Goal: Transaction & Acquisition: Purchase product/service

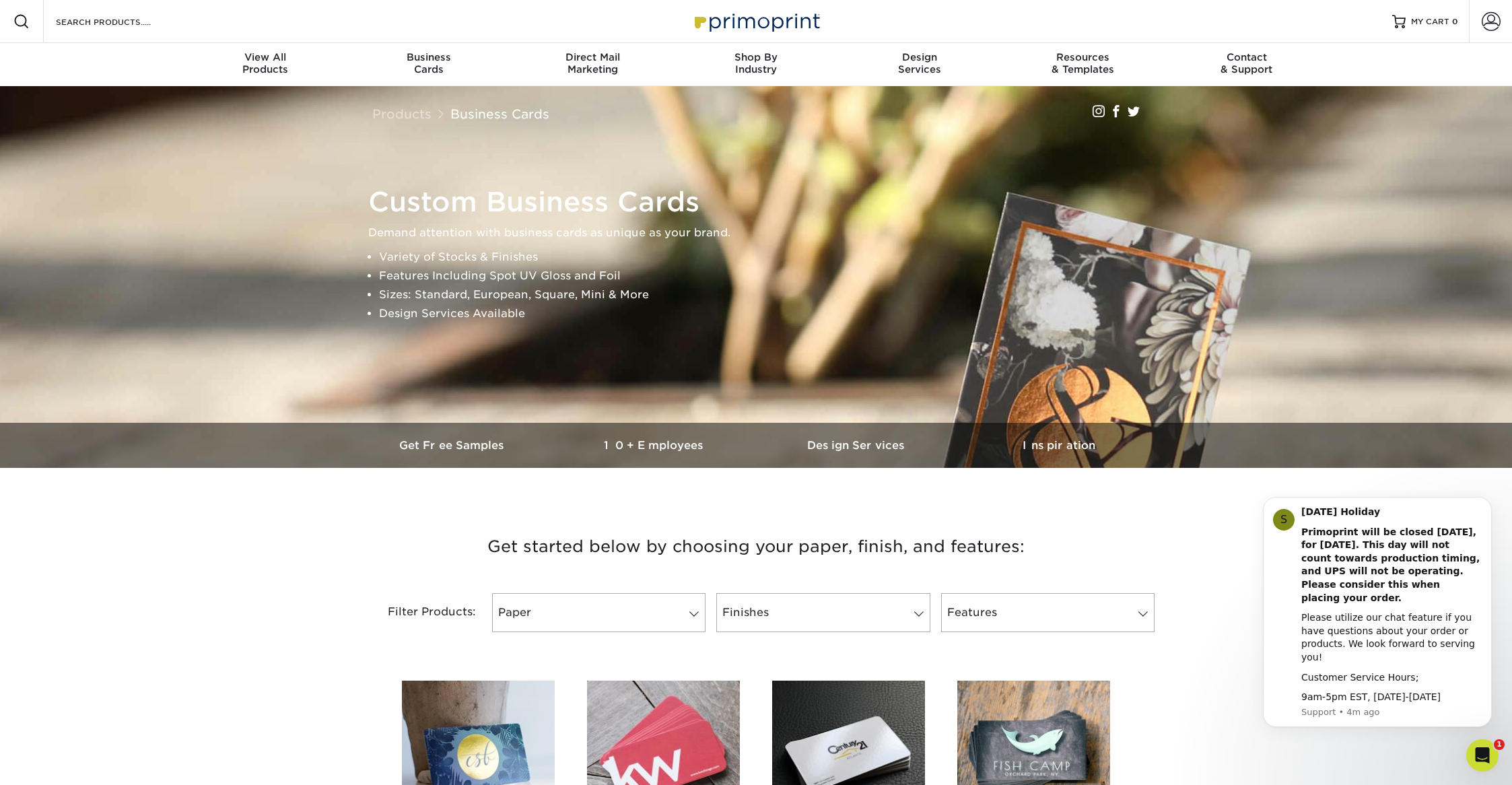
click at [821, 87] on div "Products Business Cards Instagram Facebook Twitter" at bounding box center [756, 109] width 787 height 46
click at [420, 68] on div "Business Cards" at bounding box center [429, 64] width 164 height 24
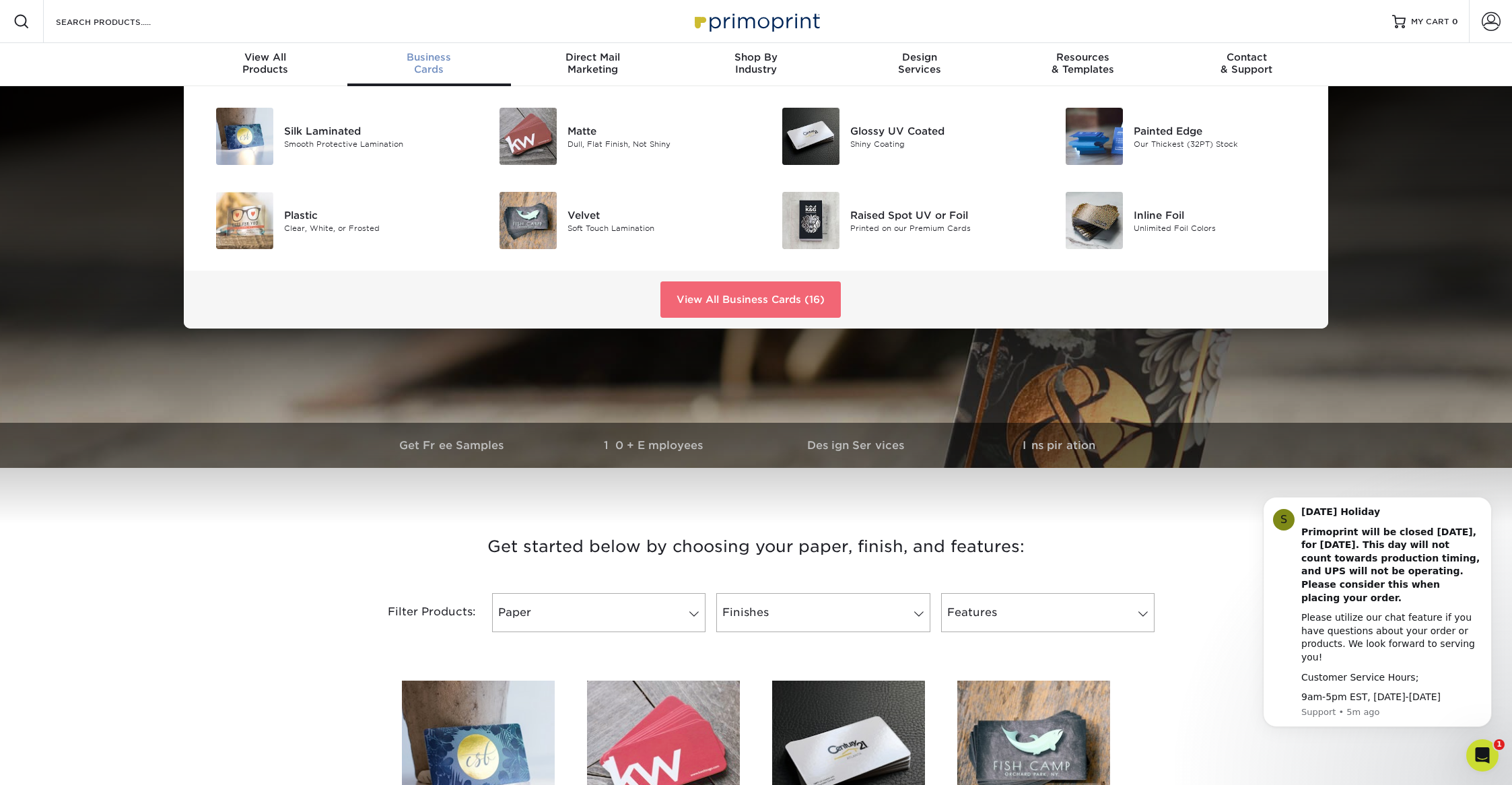
click at [743, 304] on link "View All Business Cards (16)" at bounding box center [750, 300] width 180 height 37
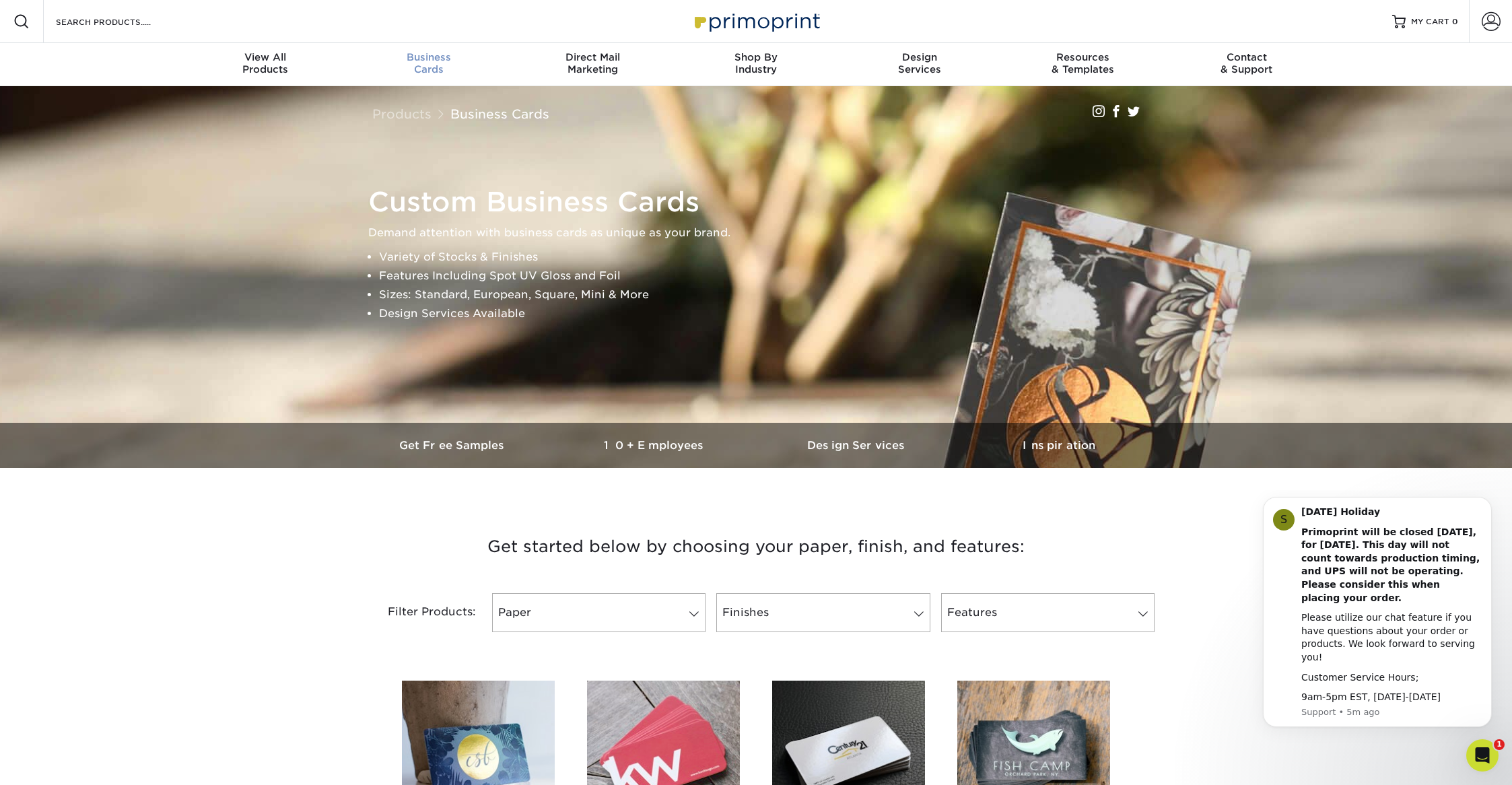
click at [420, 58] on span "Business" at bounding box center [429, 58] width 164 height 12
click at [426, 73] on div "Business Cards" at bounding box center [429, 64] width 164 height 24
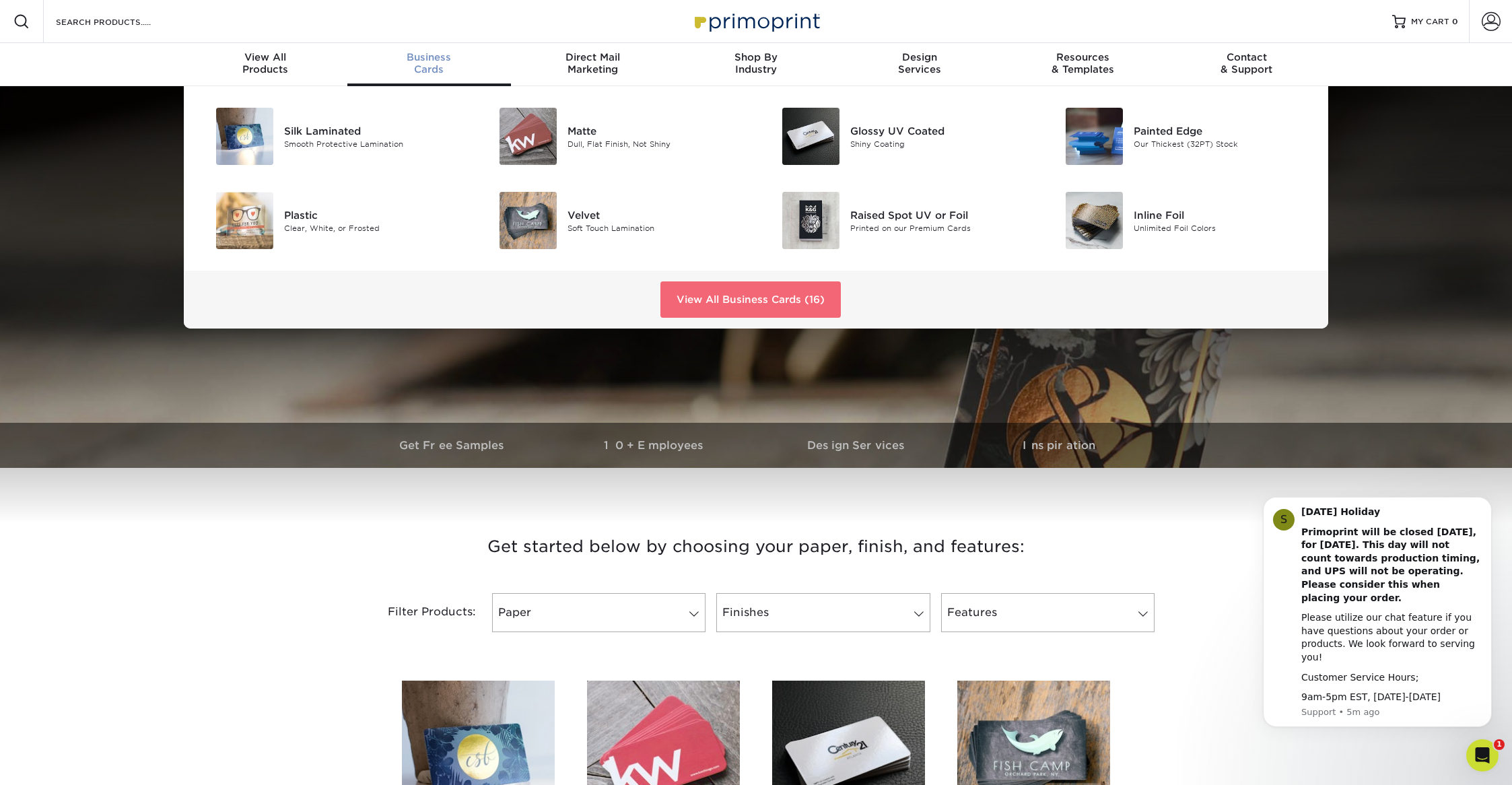
click at [710, 302] on link "View All Business Cards (16)" at bounding box center [750, 300] width 180 height 37
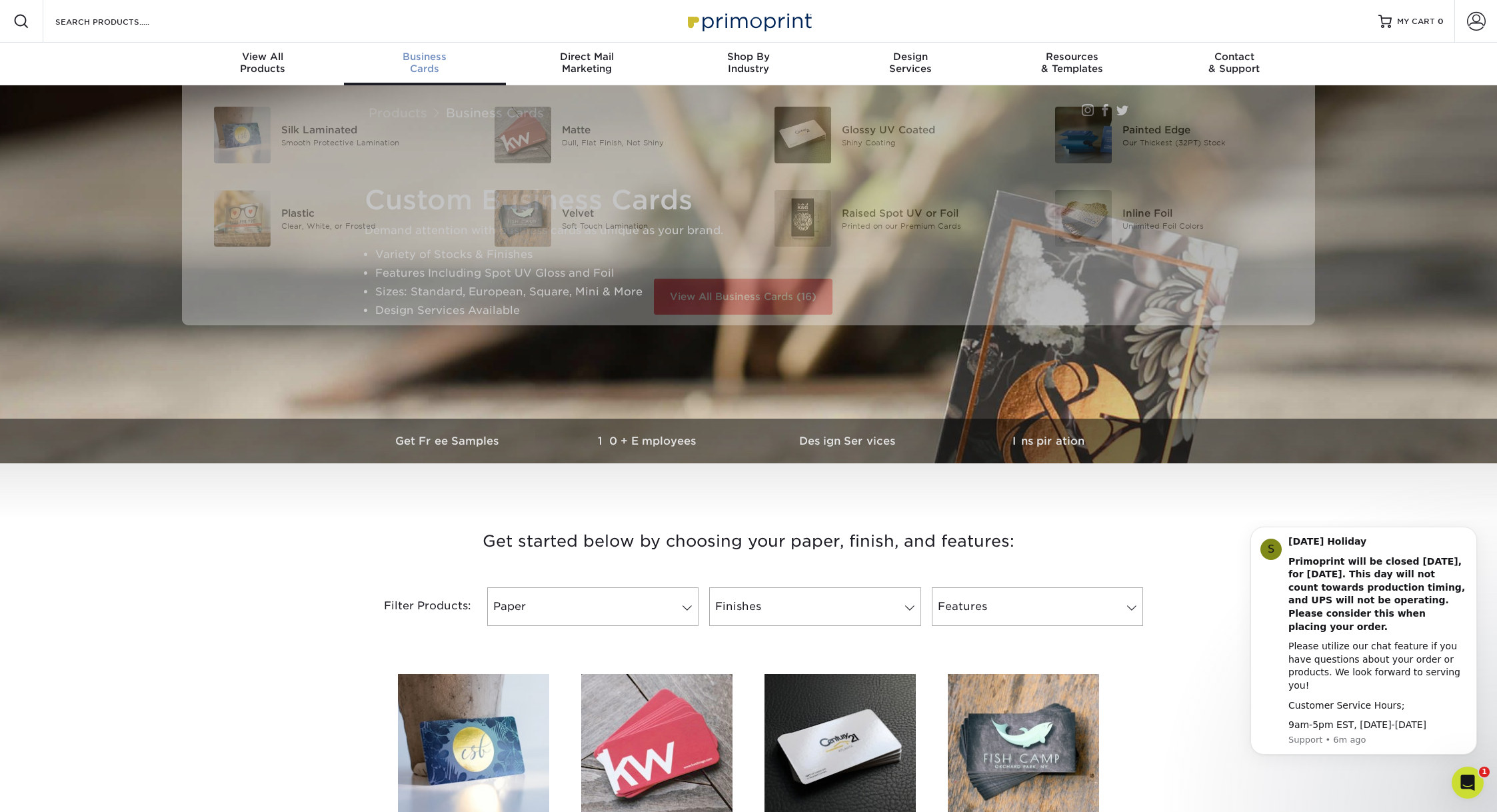
click at [414, 69] on div "Business Cards" at bounding box center [425, 63] width 162 height 24
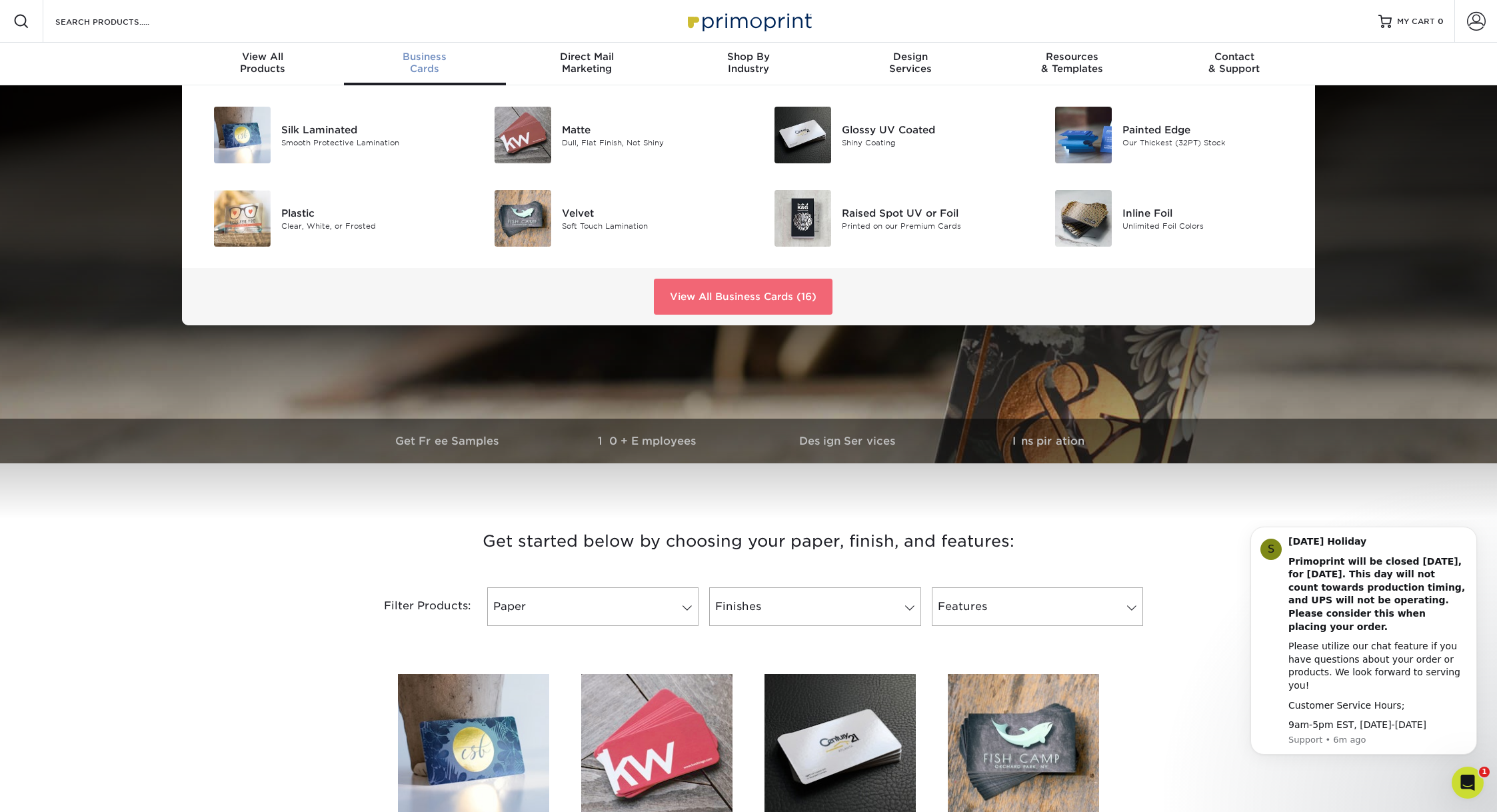
click at [683, 287] on link "View All Business Cards (16)" at bounding box center [742, 297] width 179 height 36
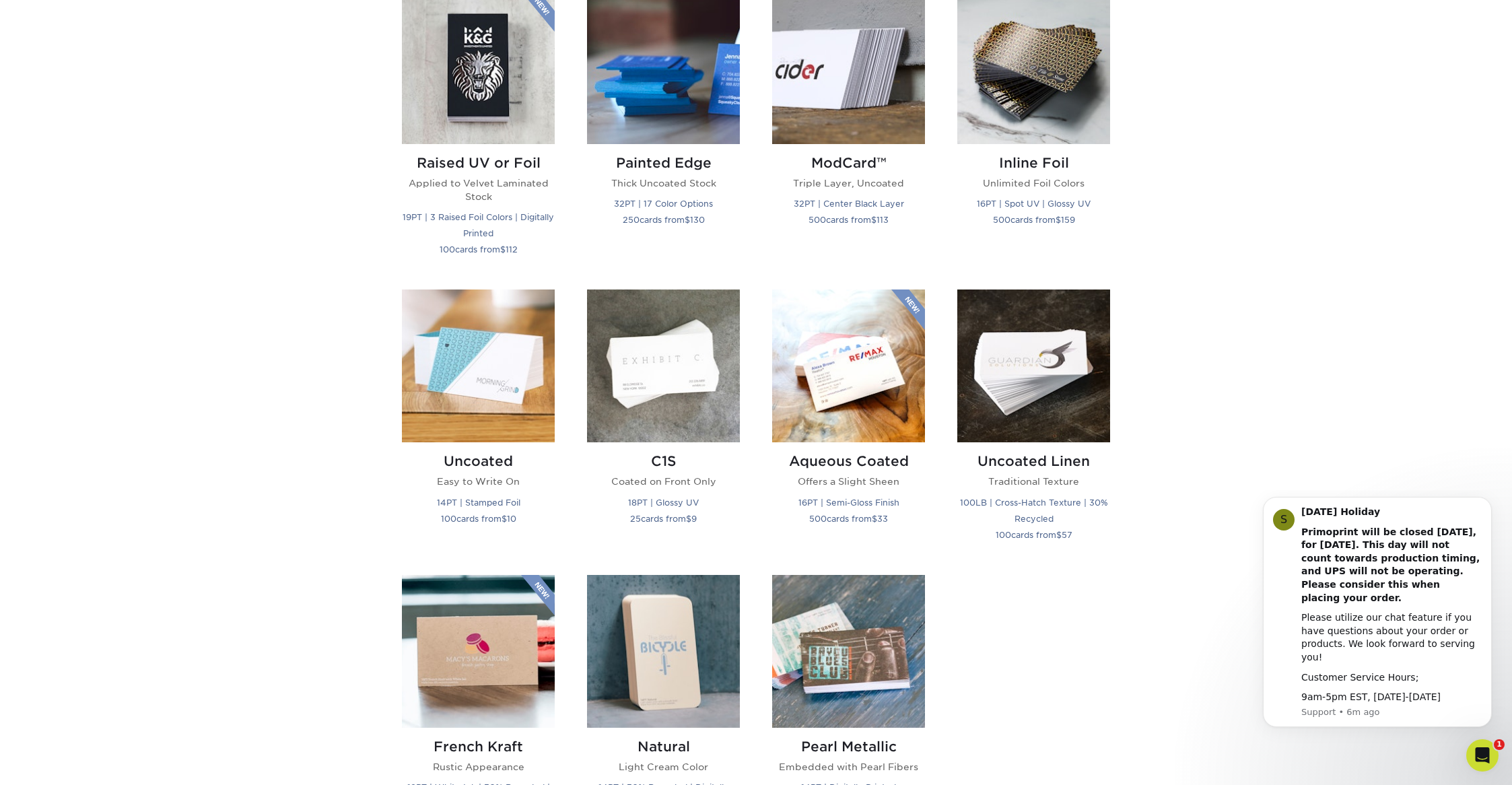
scroll to position [1027, 0]
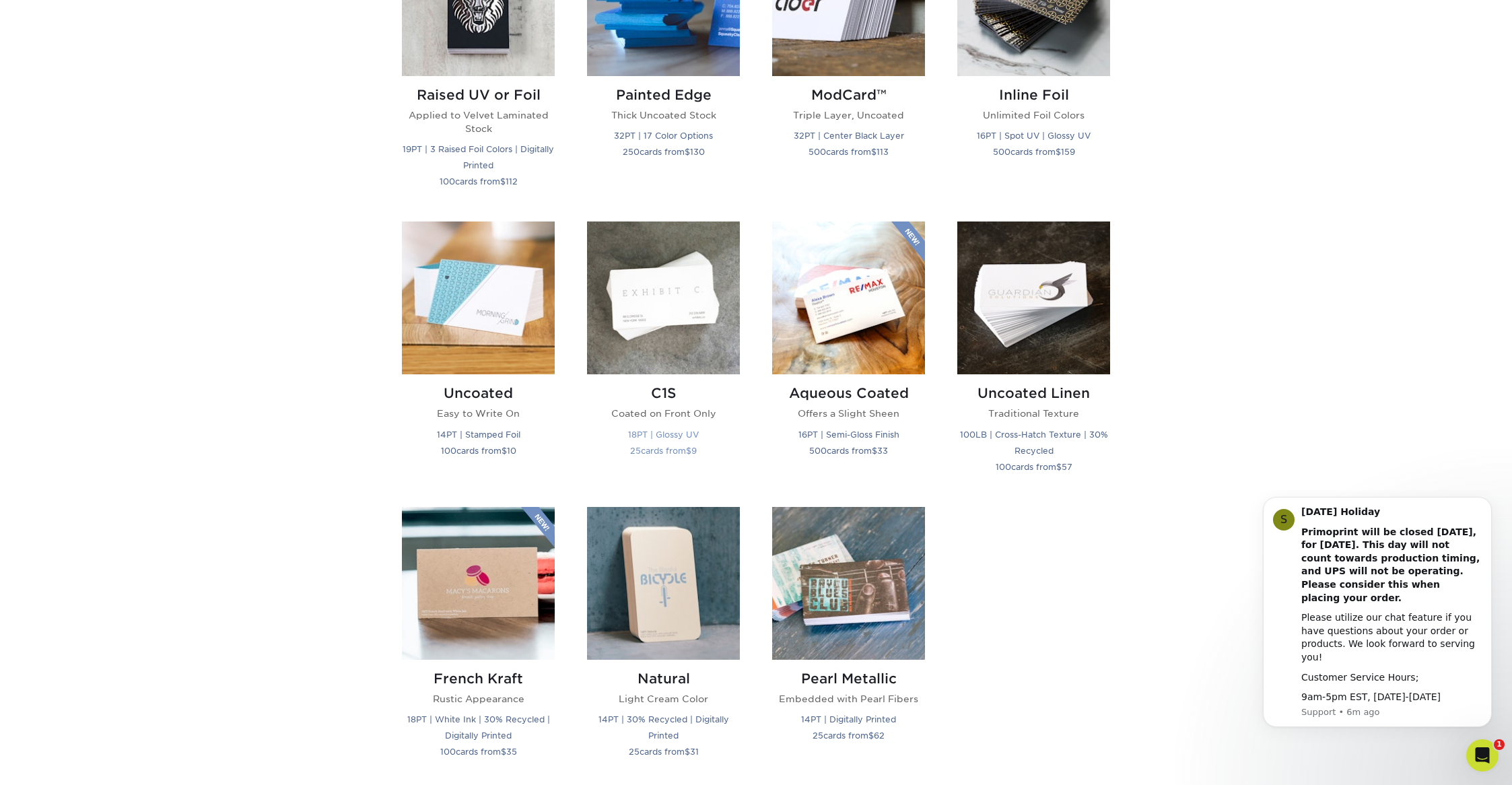
click at [626, 330] on img at bounding box center [663, 297] width 152 height 152
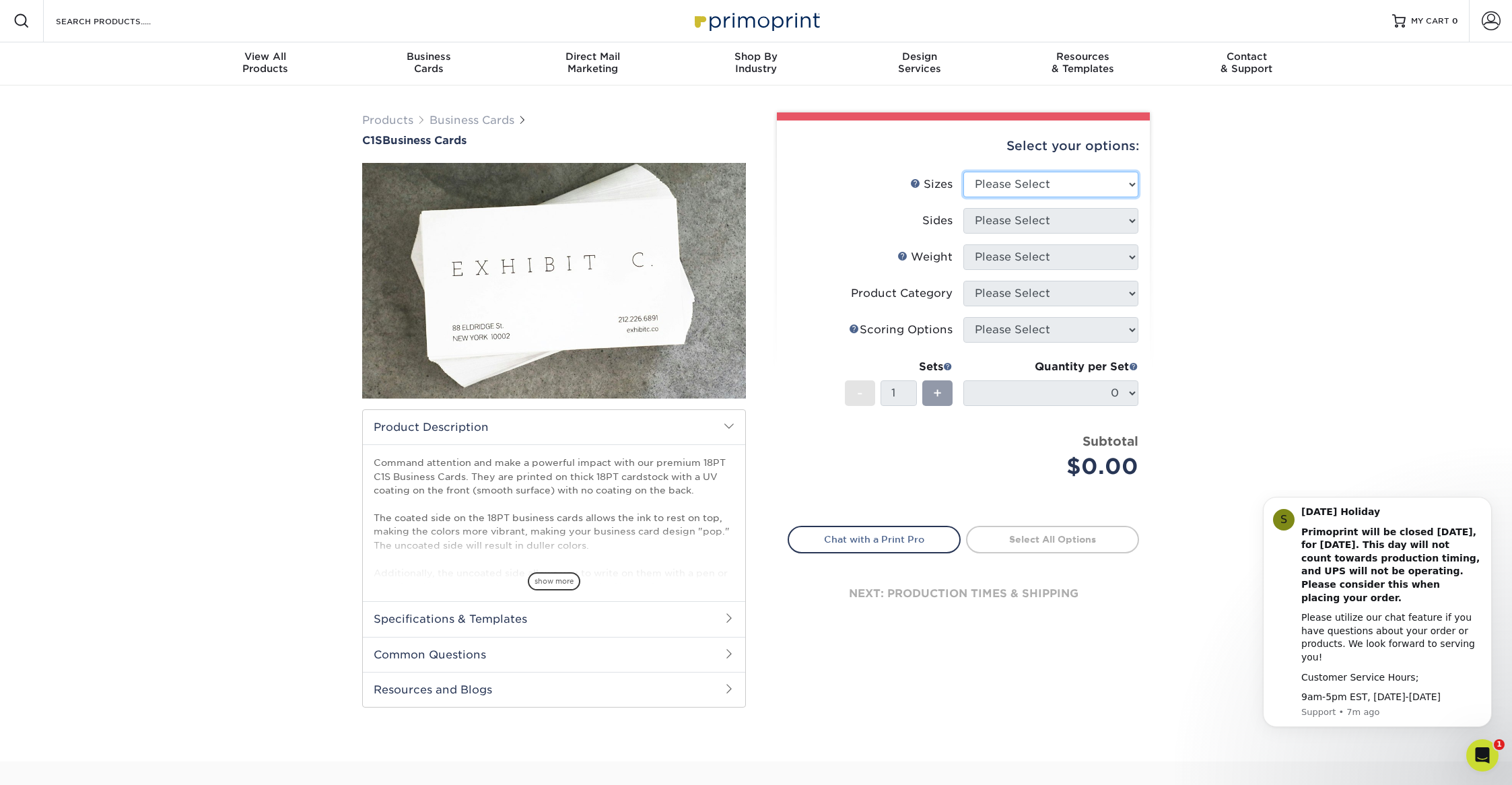
click at [1094, 186] on select "Please Select 2" x 3.5" - Standard 2.125" x 3.375" - European 2.5" x 2.5" - Squ…" at bounding box center [1050, 184] width 175 height 25
select select "2.00x3.50"
click at [963, 172] on select "Please Select 2" x 3.5" - Standard 2.125" x 3.375" - European 2.5" x 2.5" - Squ…" at bounding box center [1050, 184] width 175 height 25
click at [1057, 218] on select "Please Select Print Both Sides Print Front Only" at bounding box center [1050, 220] width 175 height 25
select select "13abbda7-1d64-4f25-8bb2-c179b224825d"
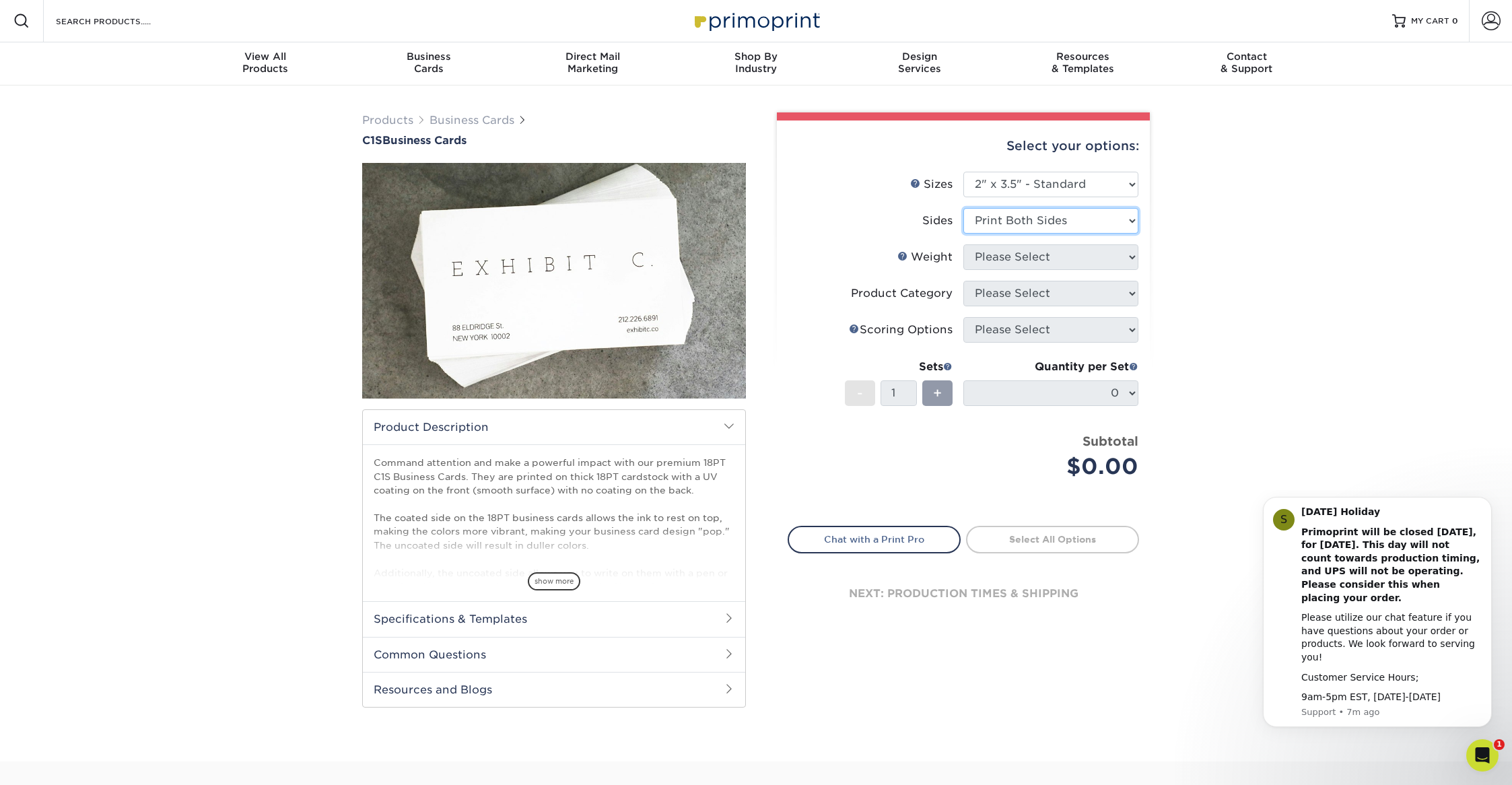
click at [963, 208] on select "Please Select Print Both Sides Print Front Only" at bounding box center [1050, 220] width 175 height 25
click at [1043, 254] on select "Please Select 18PT C1S" at bounding box center [1050, 257] width 175 height 25
select select "18PTC1S"
click at [963, 245] on select "Please Select 18PT C1S" at bounding box center [1050, 257] width 175 height 25
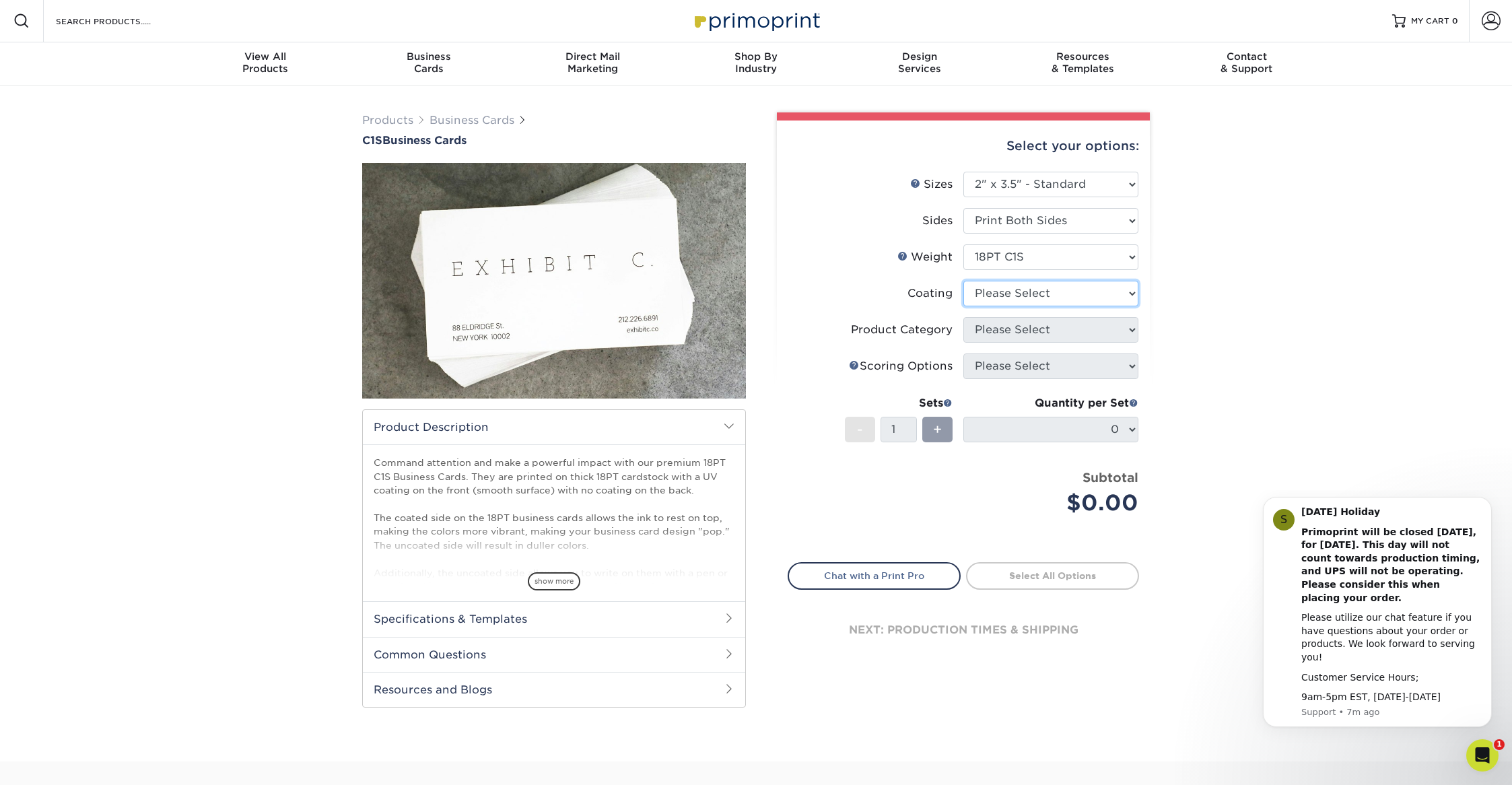
click at [1058, 291] on select at bounding box center [1050, 293] width 175 height 25
select select "3e7618de-abca-4bda-9f97-8b9129e913d8"
click at [963, 281] on select at bounding box center [1050, 293] width 175 height 25
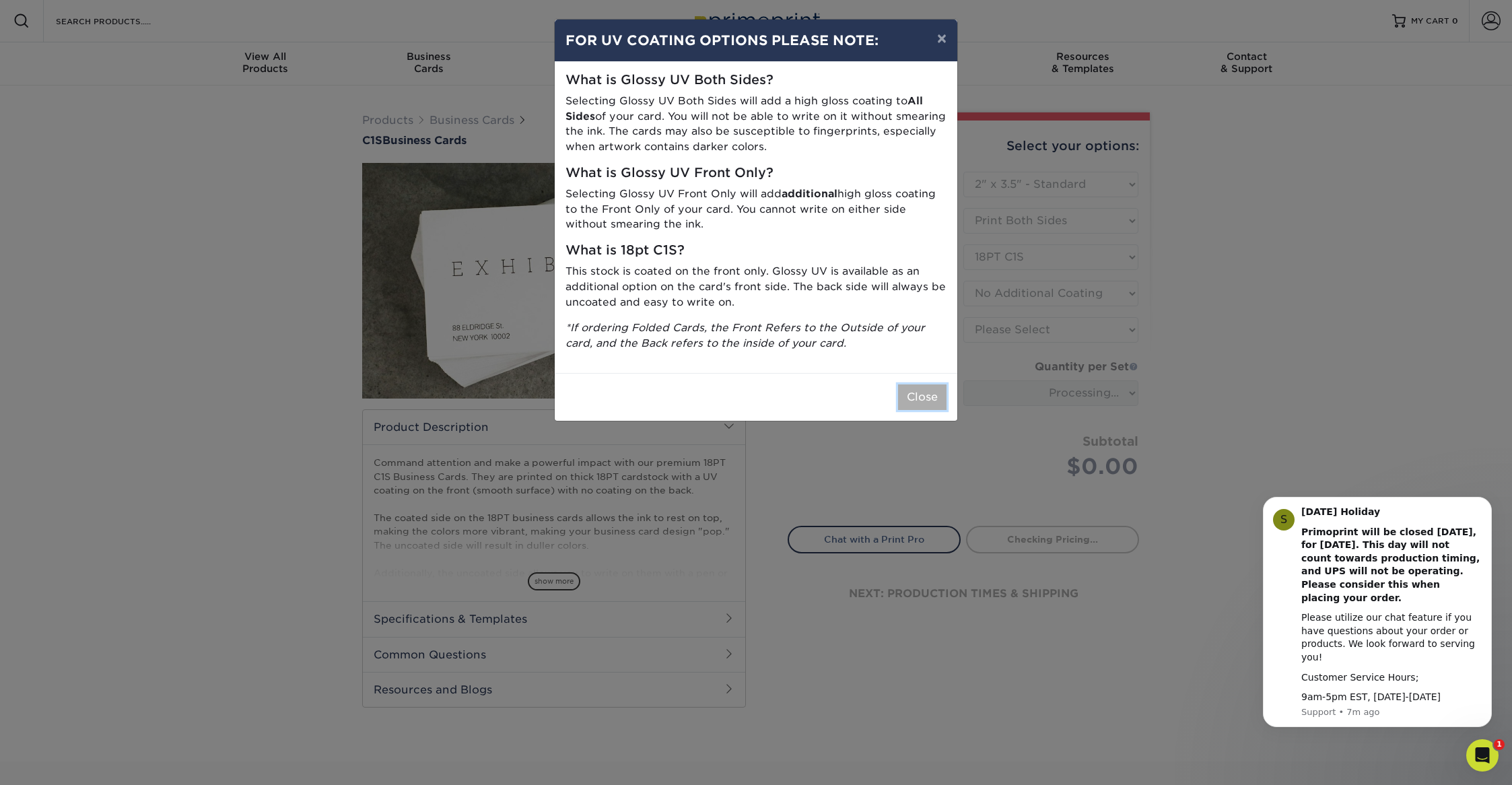
click at [921, 396] on button "Close" at bounding box center [922, 396] width 49 height 25
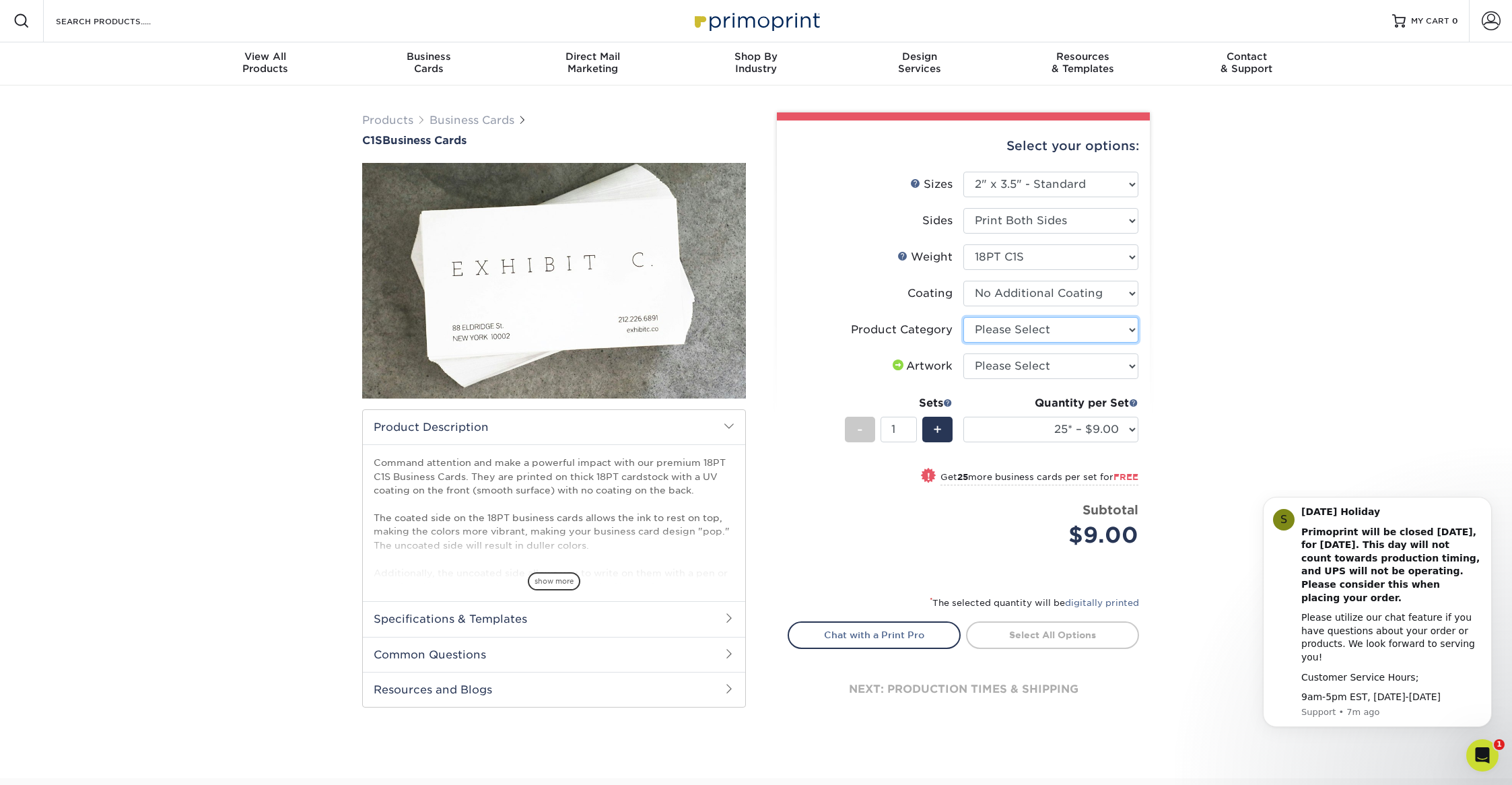
click at [1044, 324] on select "Please Select Business Cards" at bounding box center [1050, 329] width 175 height 25
select select "3b5148f1-0588-4f88-a218-97bcfdce65c1"
click at [963, 317] on select "Please Select Business Cards" at bounding box center [1050, 329] width 175 height 25
click at [1029, 372] on select "Please Select I will upload files I need a design - $100" at bounding box center [1050, 366] width 175 height 25
select select "upload"
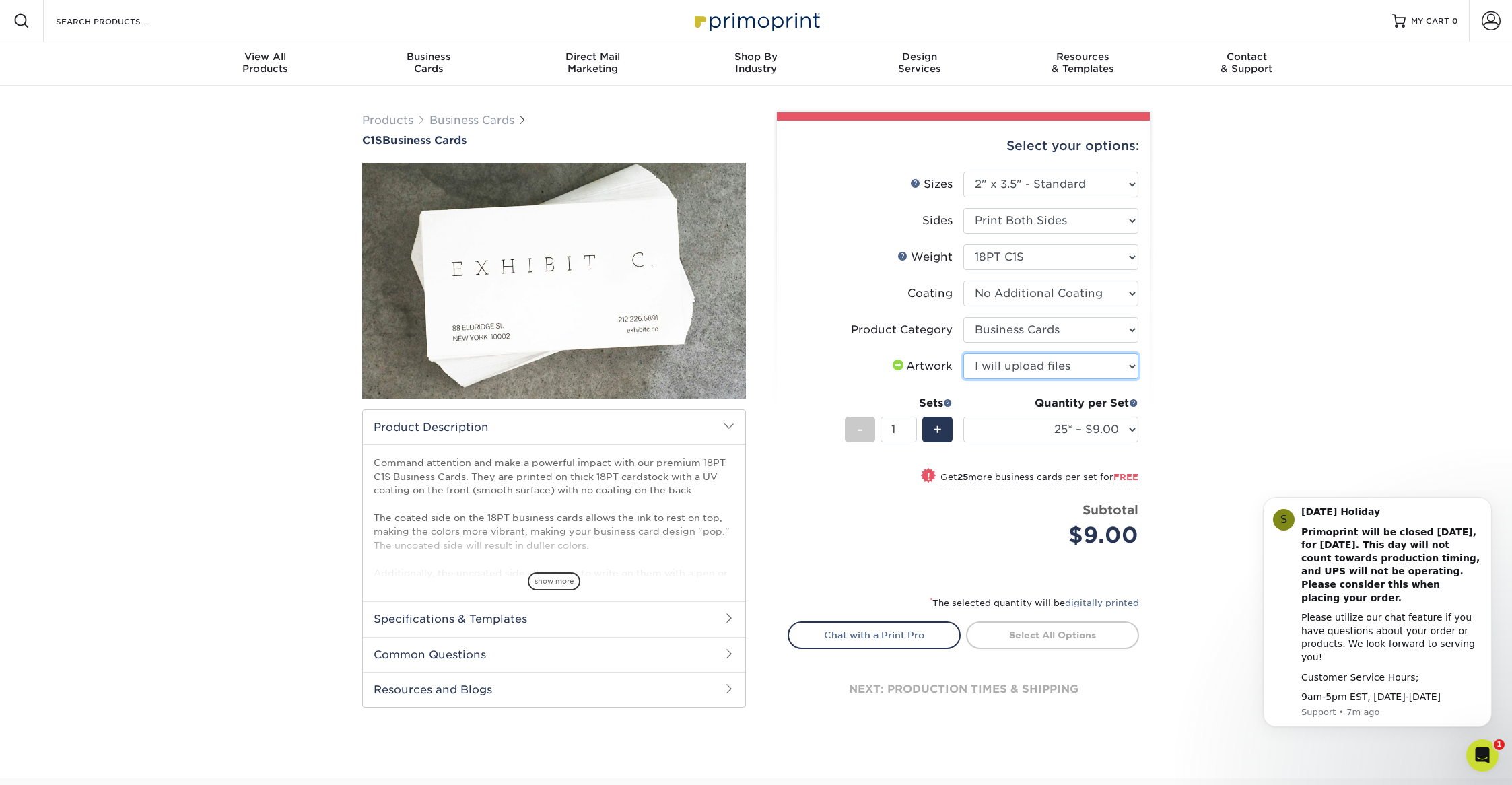
click at [963, 354] on select "Please Select I will upload files I need a design - $100" at bounding box center [1050, 366] width 175 height 25
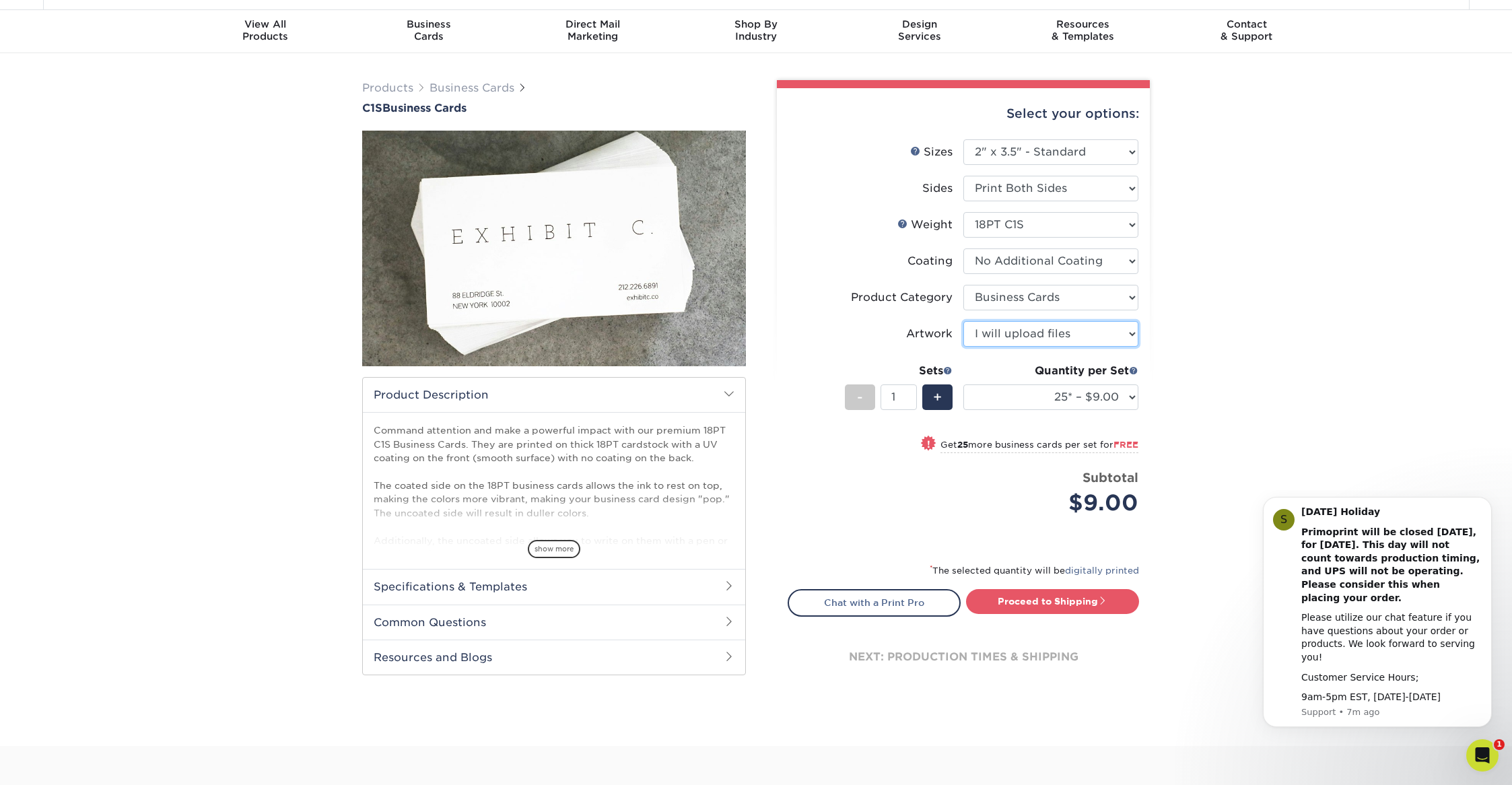
scroll to position [70, 0]
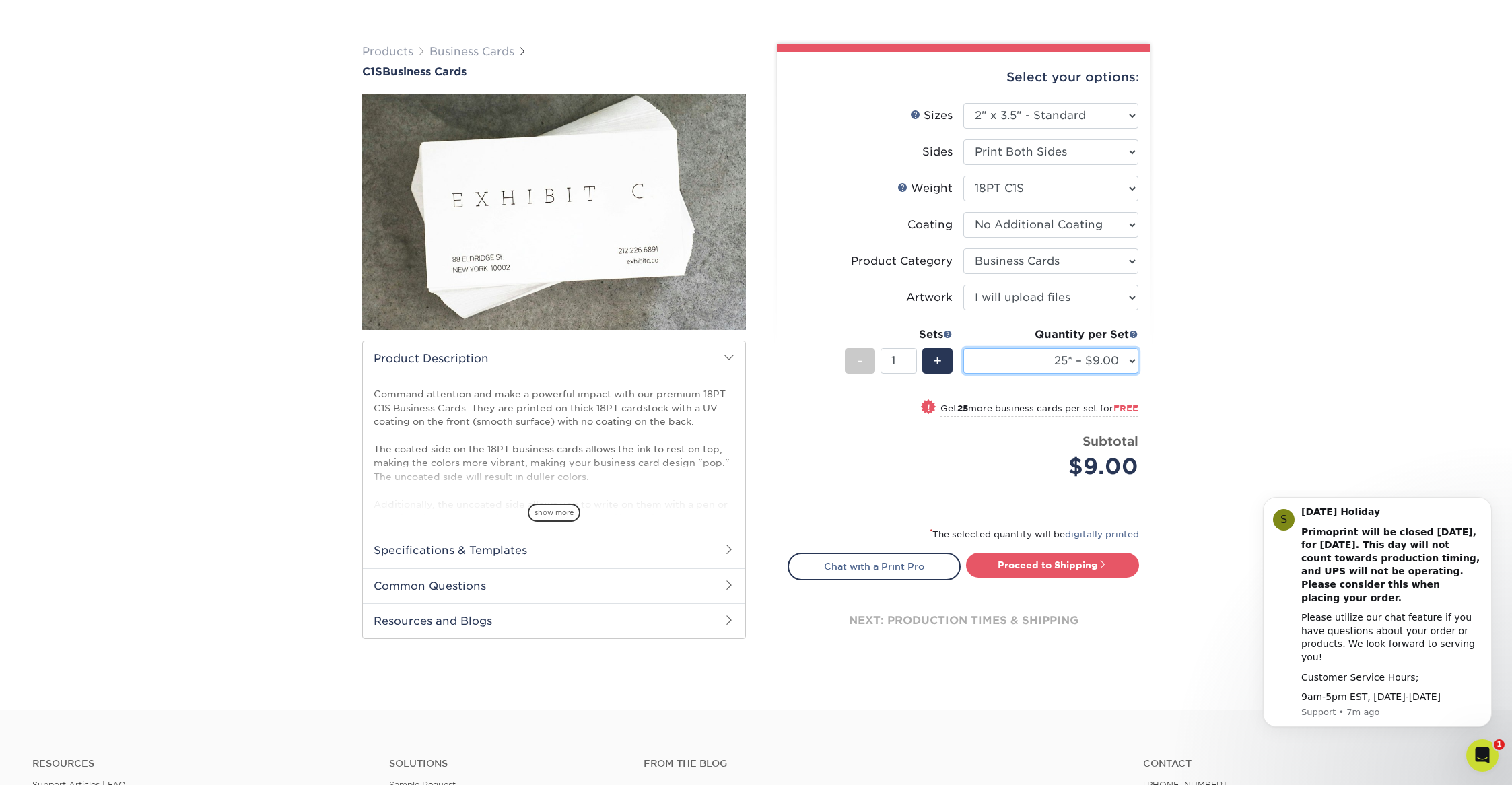
click at [1111, 359] on select "25* – $9.00 50* – $9.00 75* – $9.00 100* – $9.00 250* – $19.00 500 – $37.00 100…" at bounding box center [1050, 361] width 175 height 25
select select "250* – $19.00"
click at [963, 349] on select "25* – $9.00 50* – $9.00 75* – $9.00 100* – $9.00 250* – $19.00 500 – $37.00 100…" at bounding box center [1050, 361] width 175 height 25
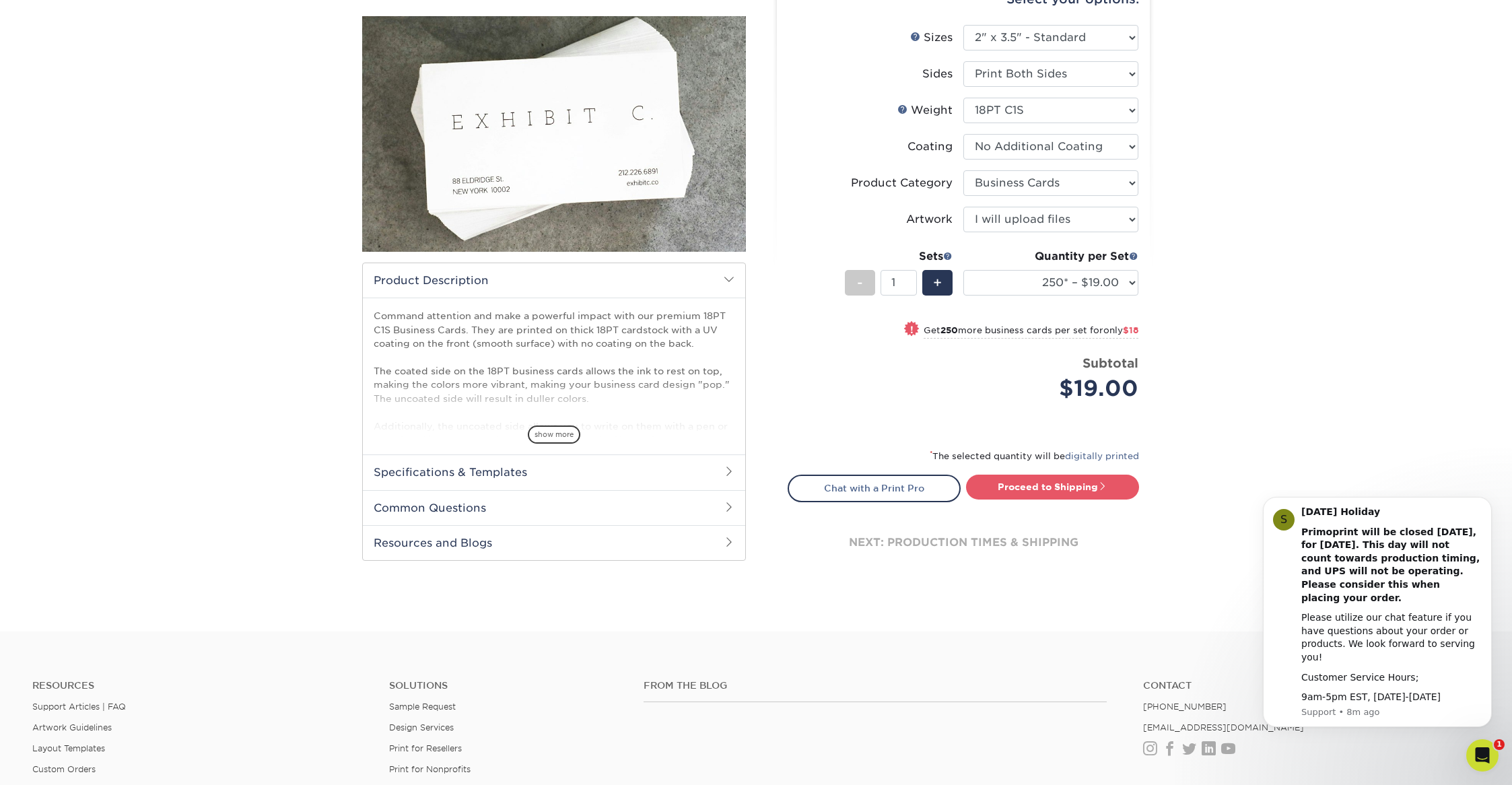
scroll to position [149, 0]
click at [1025, 490] on link "Proceed to Shipping" at bounding box center [1052, 485] width 173 height 24
type input "Set 1"
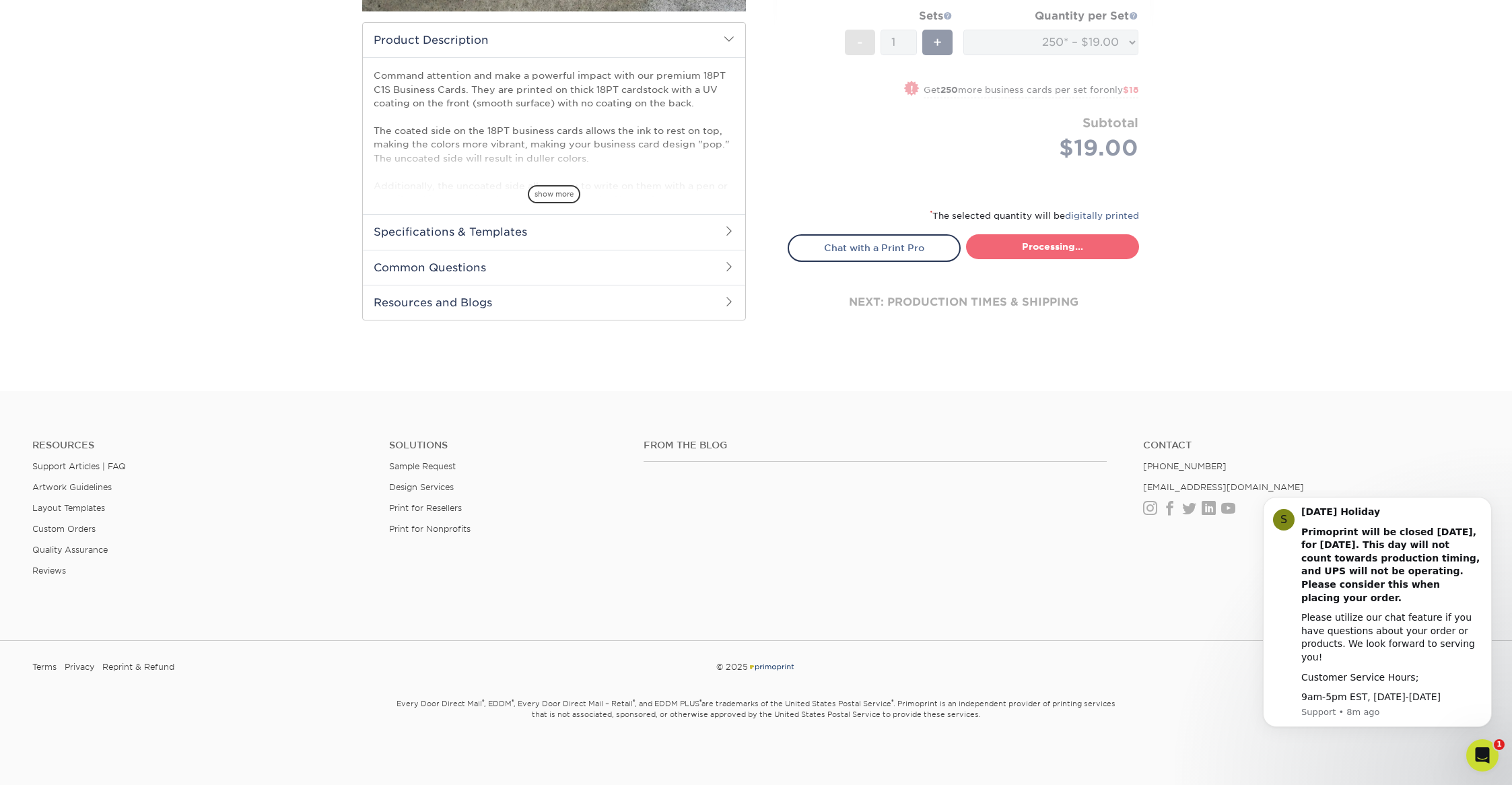
select select "cc08775f-debf-40bc-9b30-7fea9f8246ae"
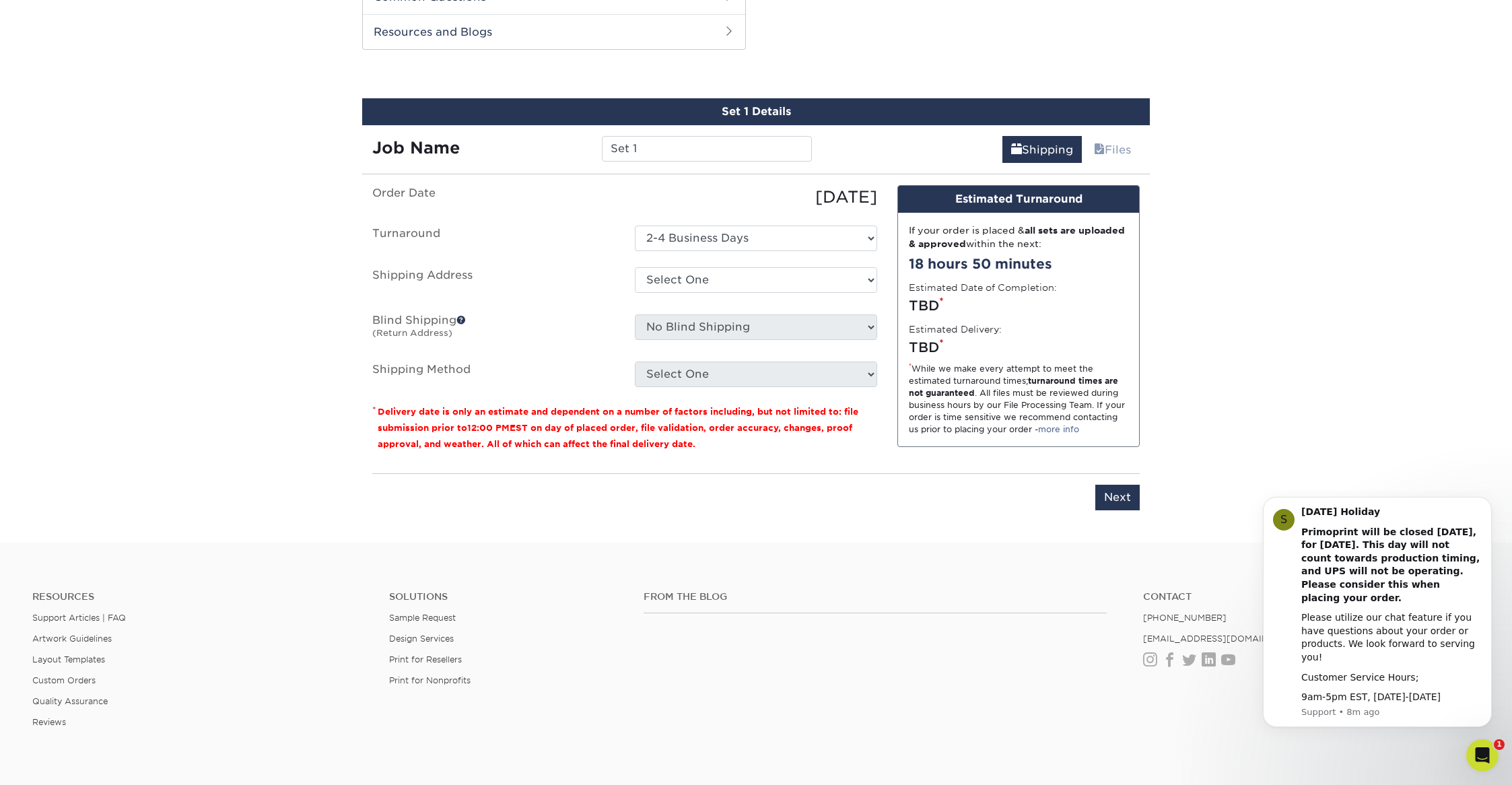
scroll to position [660, 0]
click at [681, 150] on input "Set 1" at bounding box center [706, 147] width 209 height 25
click at [658, 144] on input "Set 1" at bounding box center [706, 147] width 209 height 25
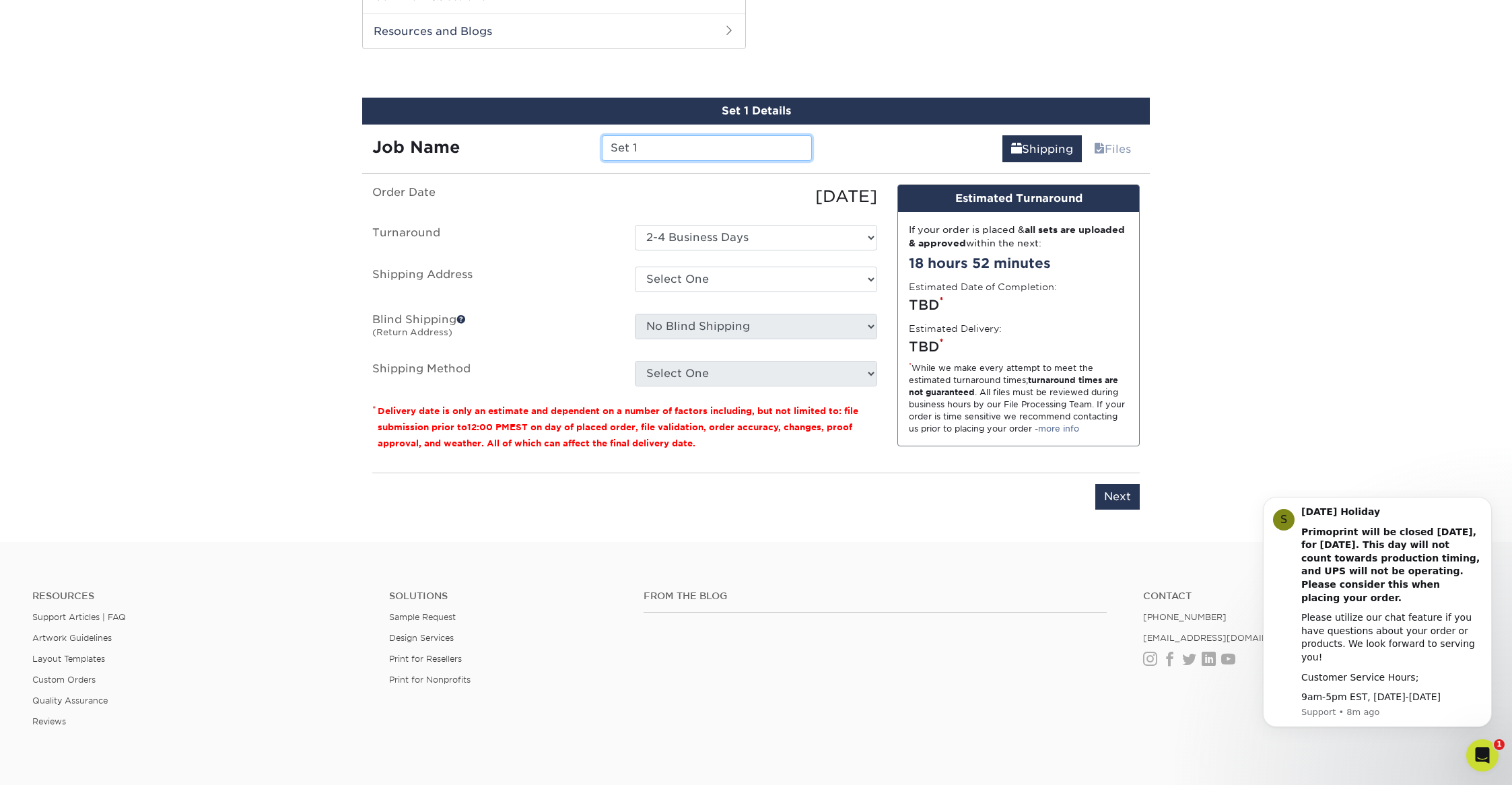
click at [658, 144] on input "Set 1" at bounding box center [706, 147] width 209 height 25
type input "[PERSON_NAME]"
click at [758, 239] on select "Select One 2-4 Business Days" at bounding box center [756, 237] width 242 height 25
click at [702, 274] on select "Select One + Add New Address - Login" at bounding box center [756, 279] width 242 height 25
click at [711, 283] on select "Select One + Add New Address - Login" at bounding box center [756, 279] width 242 height 25
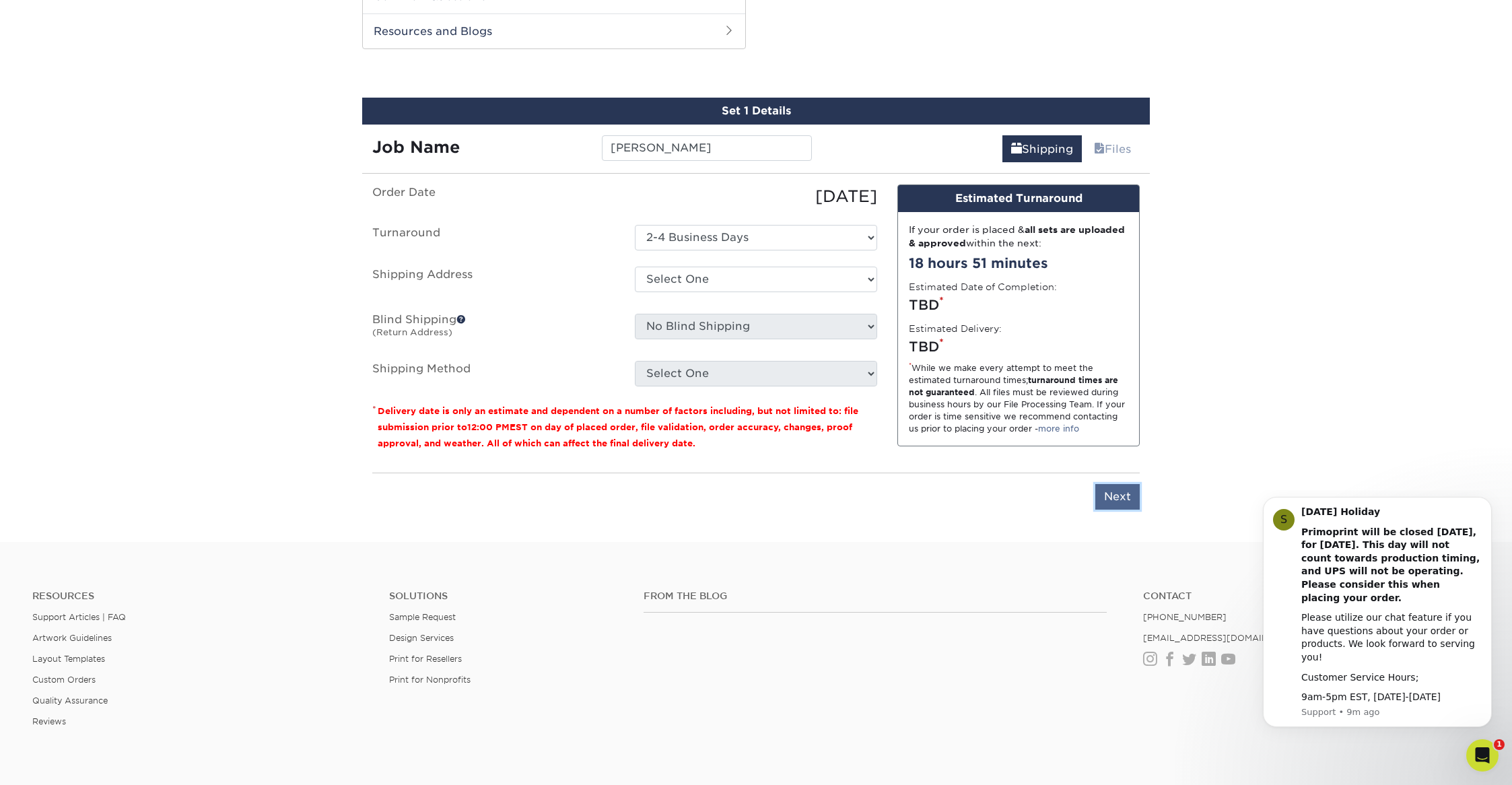
click at [1123, 494] on input "Next" at bounding box center [1117, 497] width 44 height 25
type input "Next"
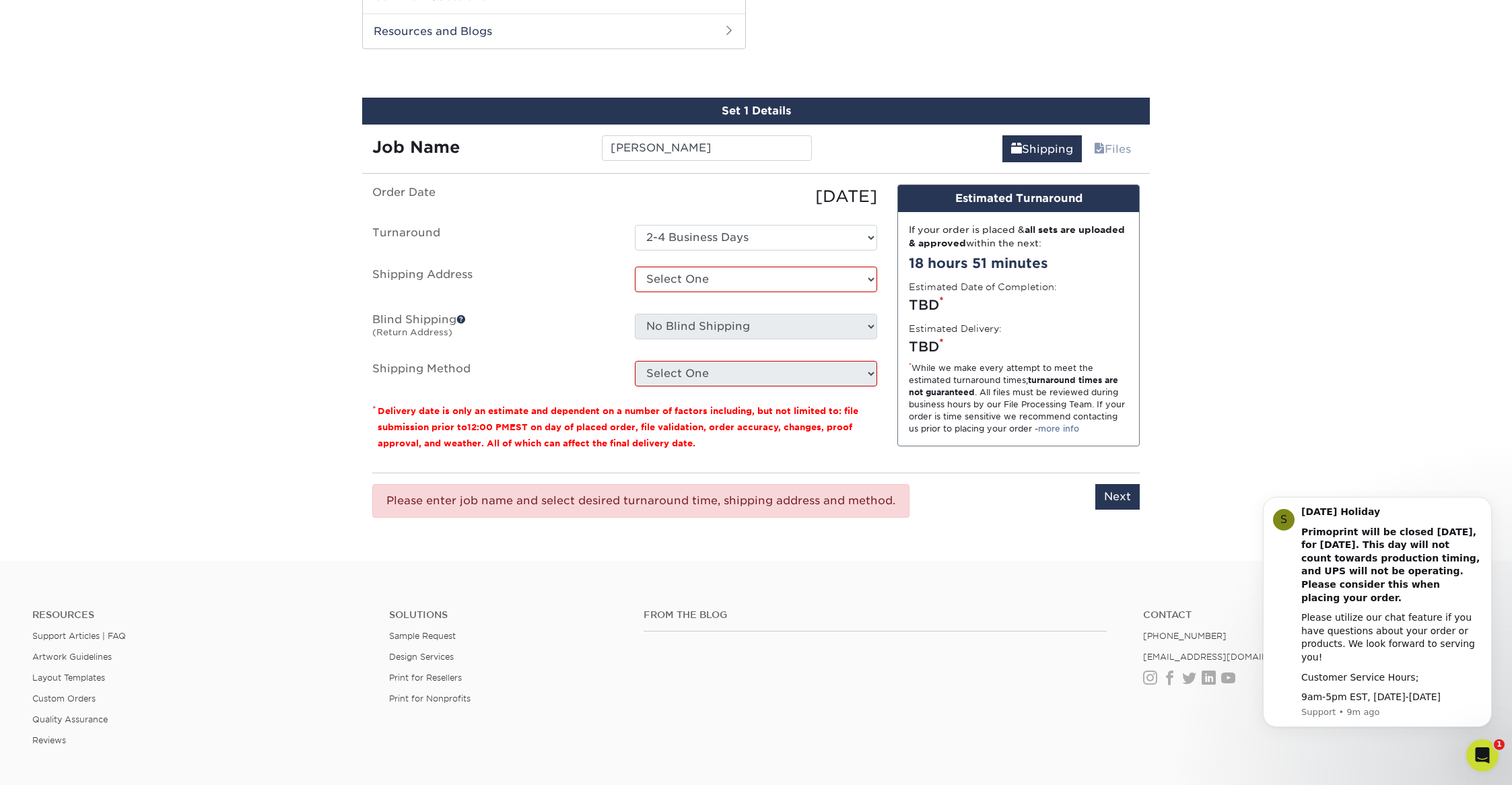
click at [753, 260] on ul "Order Date [DATE] [GEOGRAPHIC_DATA] Select One 2-4 Business Days Shipping Addre…" at bounding box center [624, 286] width 505 height 202
click at [752, 281] on select "Select One + Add New Address - Login" at bounding box center [756, 279] width 242 height 25
select select "newaddress"
click at [635, 267] on select "Select One + Add New Address - Login" at bounding box center [756, 279] width 242 height 25
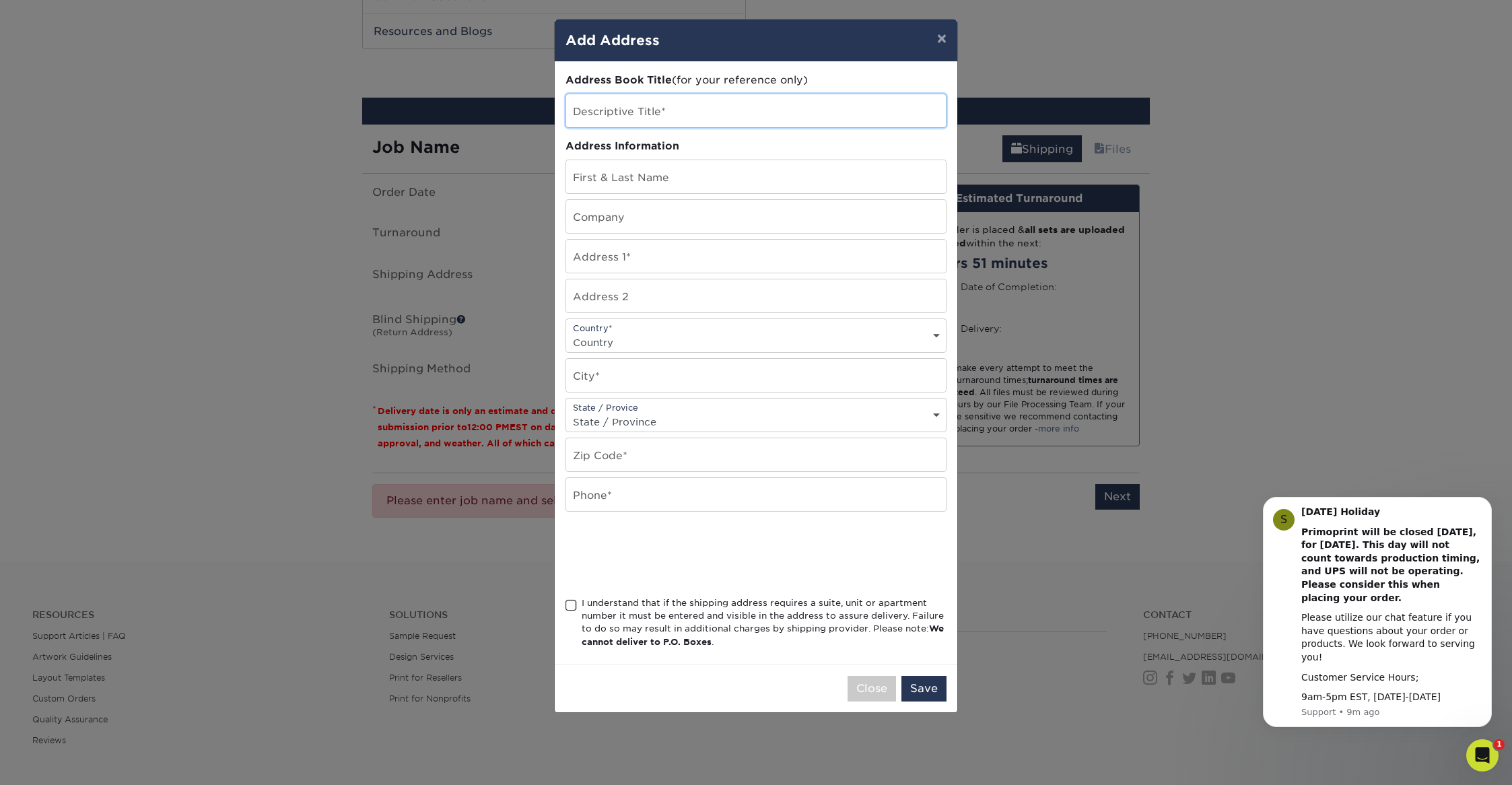
click at [707, 109] on input "text" at bounding box center [756, 111] width 380 height 33
type input "[PERSON_NAME]"
type input "[STREET_ADDRESS][PERSON_NAME]"
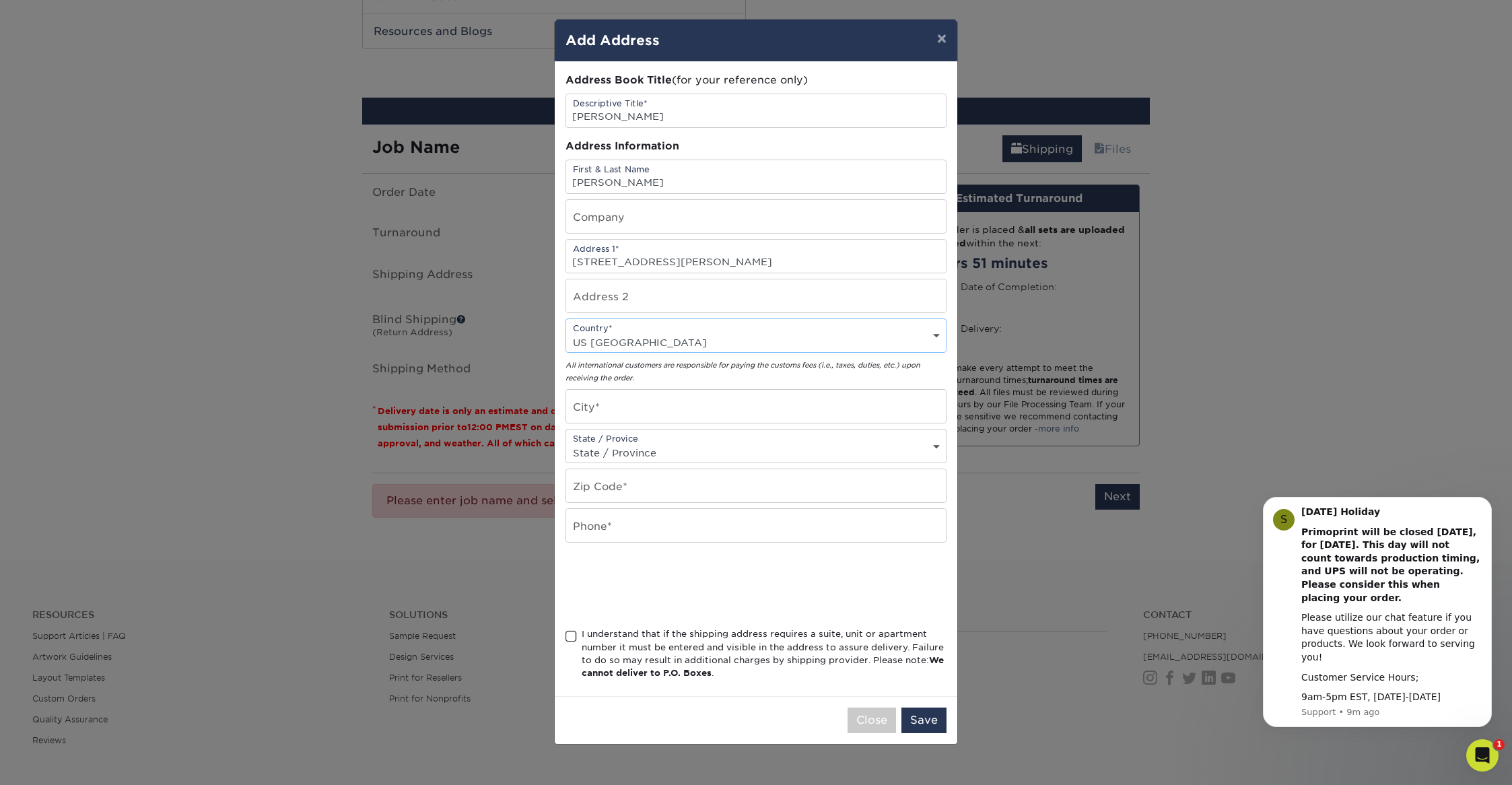
click at [722, 347] on select "Country [GEOGRAPHIC_DATA] [GEOGRAPHIC_DATA] ----------------------------- [GEOG…" at bounding box center [756, 342] width 380 height 19
select select "US"
click at [566, 333] on select "Country [GEOGRAPHIC_DATA] [GEOGRAPHIC_DATA] ----------------------------- [GEOG…" at bounding box center [756, 342] width 380 height 19
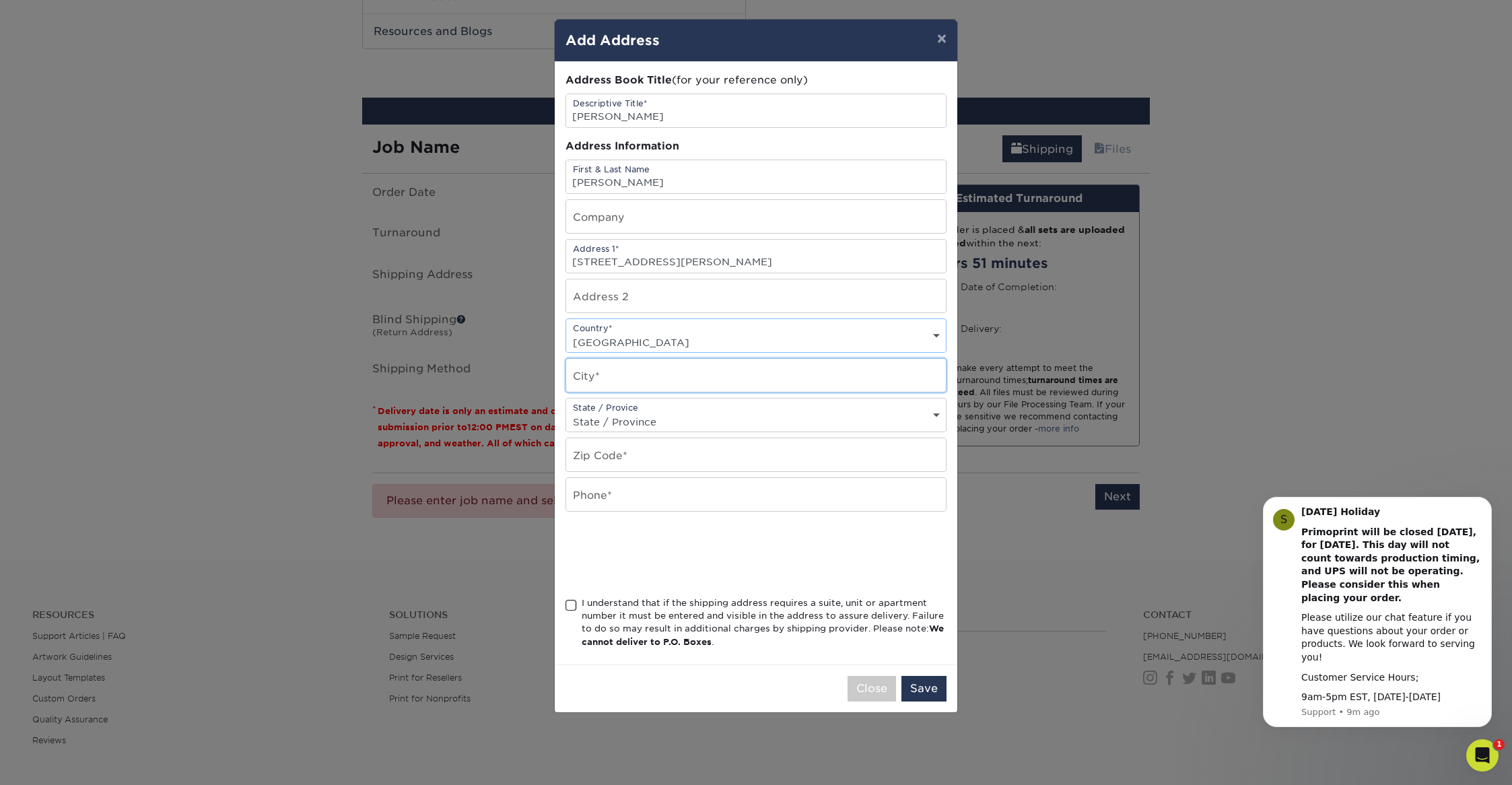
click at [658, 372] on input "text" at bounding box center [756, 376] width 380 height 33
type input "[PERSON_NAME]"
select select "[GEOGRAPHIC_DATA]"
click at [566, 412] on select "State / Province [US_STATE] [US_STATE] [US_STATE] [US_STATE] [US_STATE] [US_STA…" at bounding box center [756, 422] width 380 height 19
click at [661, 454] on input "text" at bounding box center [756, 455] width 380 height 33
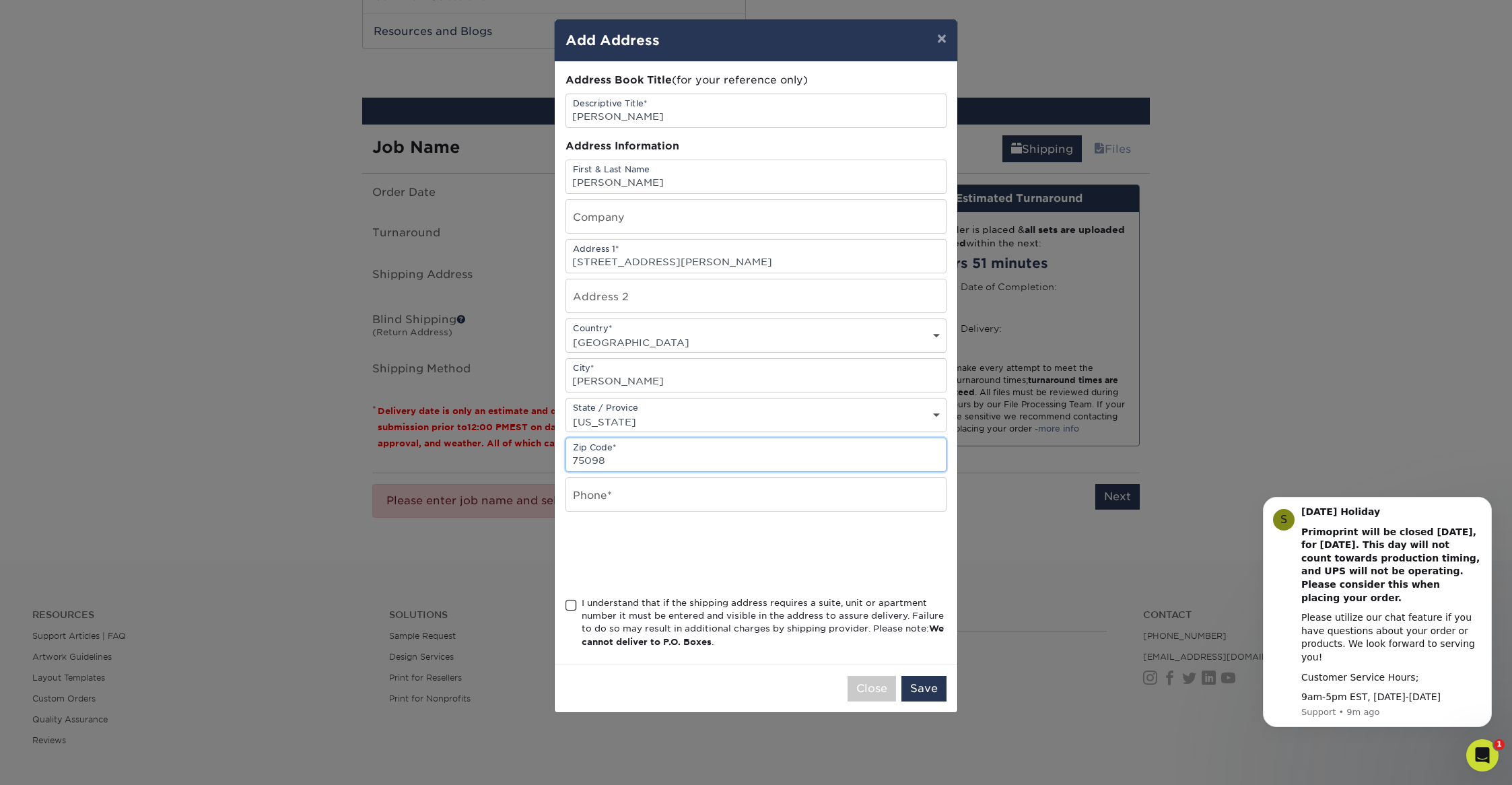
type input "75098"
click at [637, 504] on input "46923375" at bounding box center [756, 495] width 380 height 33
type input "[PHONE_NUMBER]"
drag, startPoint x: 570, startPoint y: 607, endPoint x: 580, endPoint y: 608, distance: 10.0
click at [571, 608] on span at bounding box center [570, 606] width 11 height 13
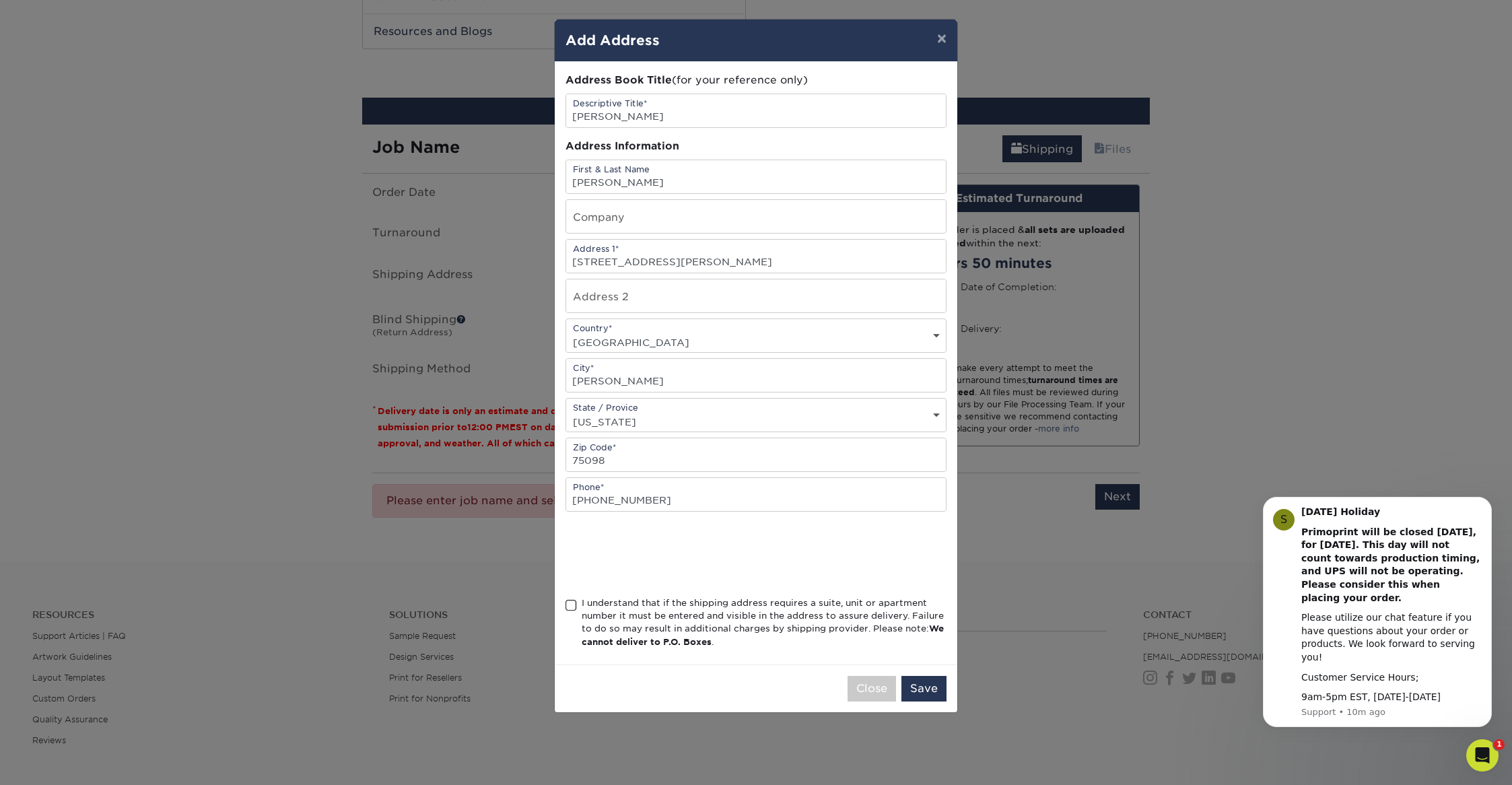
click at [0, 0] on input "I understand that if the shipping address requires a suite, unit or apartment n…" at bounding box center [0, 0] width 0 height 0
click at [933, 693] on button "Save" at bounding box center [924, 688] width 45 height 25
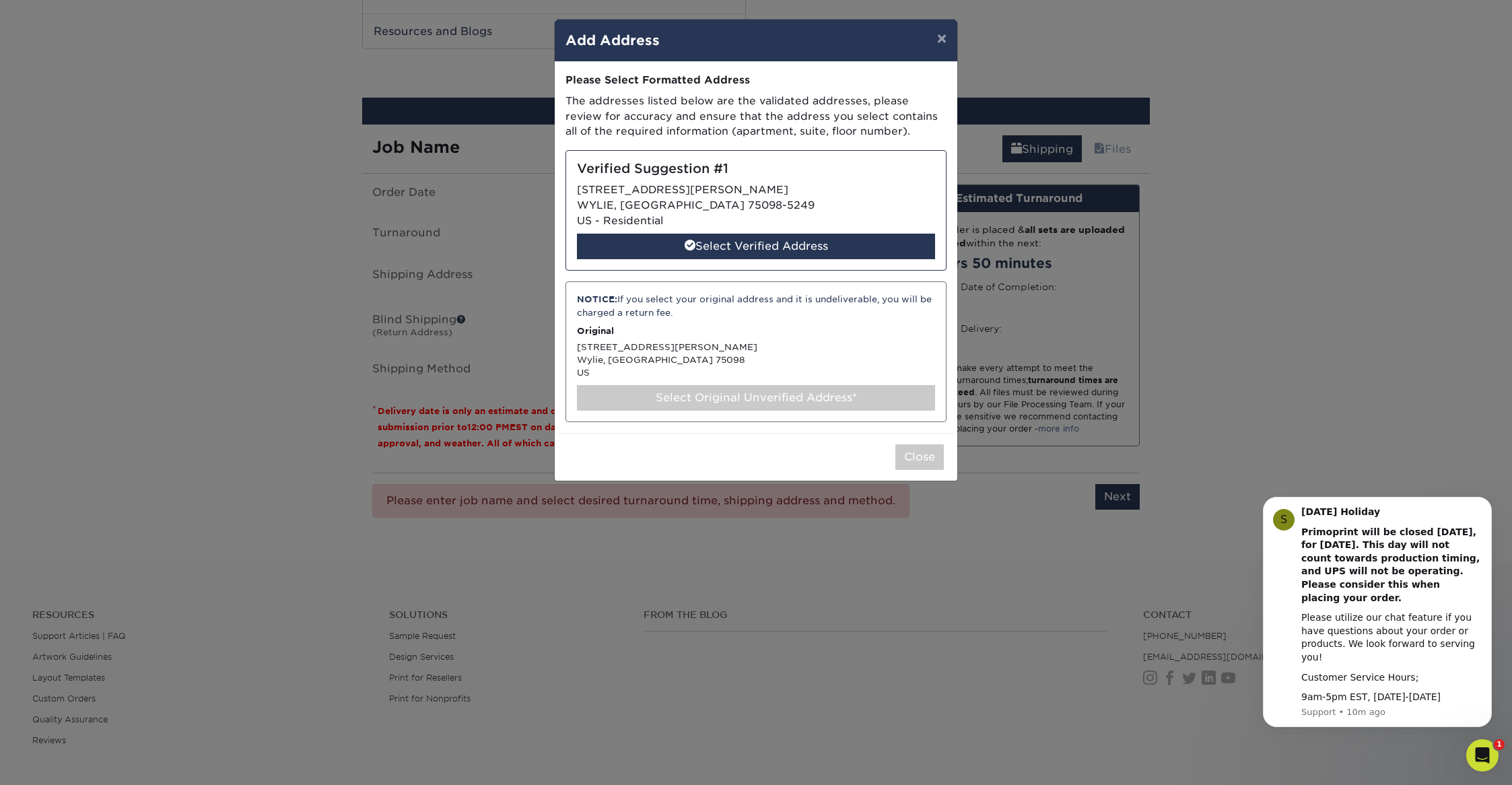
click at [823, 233] on div "Verified Suggestion #1 [STREET_ADDRESS][PERSON_NAME][PERSON_NAME] US - Resident…" at bounding box center [756, 210] width 381 height 120
select select "285534"
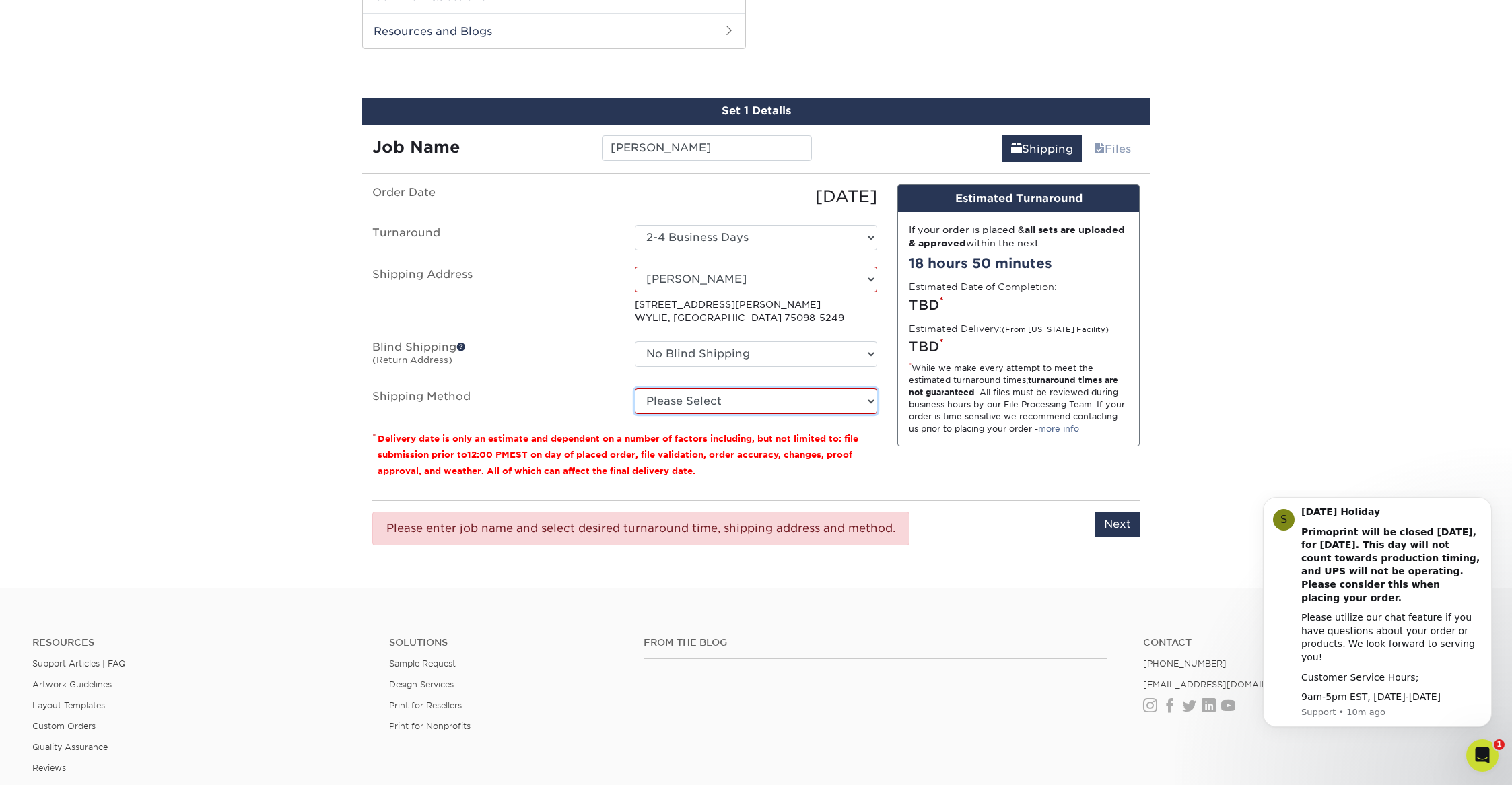
click at [752, 400] on select "Please Select Ground Shipping (+$7.84) 3 Day Shipping Service (+$20.04) 2 Day A…" at bounding box center [756, 401] width 242 height 25
select select "03"
click at [635, 389] on select "Please Select Ground Shipping (+$7.84) 3 Day Shipping Service (+$20.04) 2 Day A…" at bounding box center [756, 401] width 242 height 25
click at [1117, 527] on input "Next" at bounding box center [1117, 524] width 44 height 25
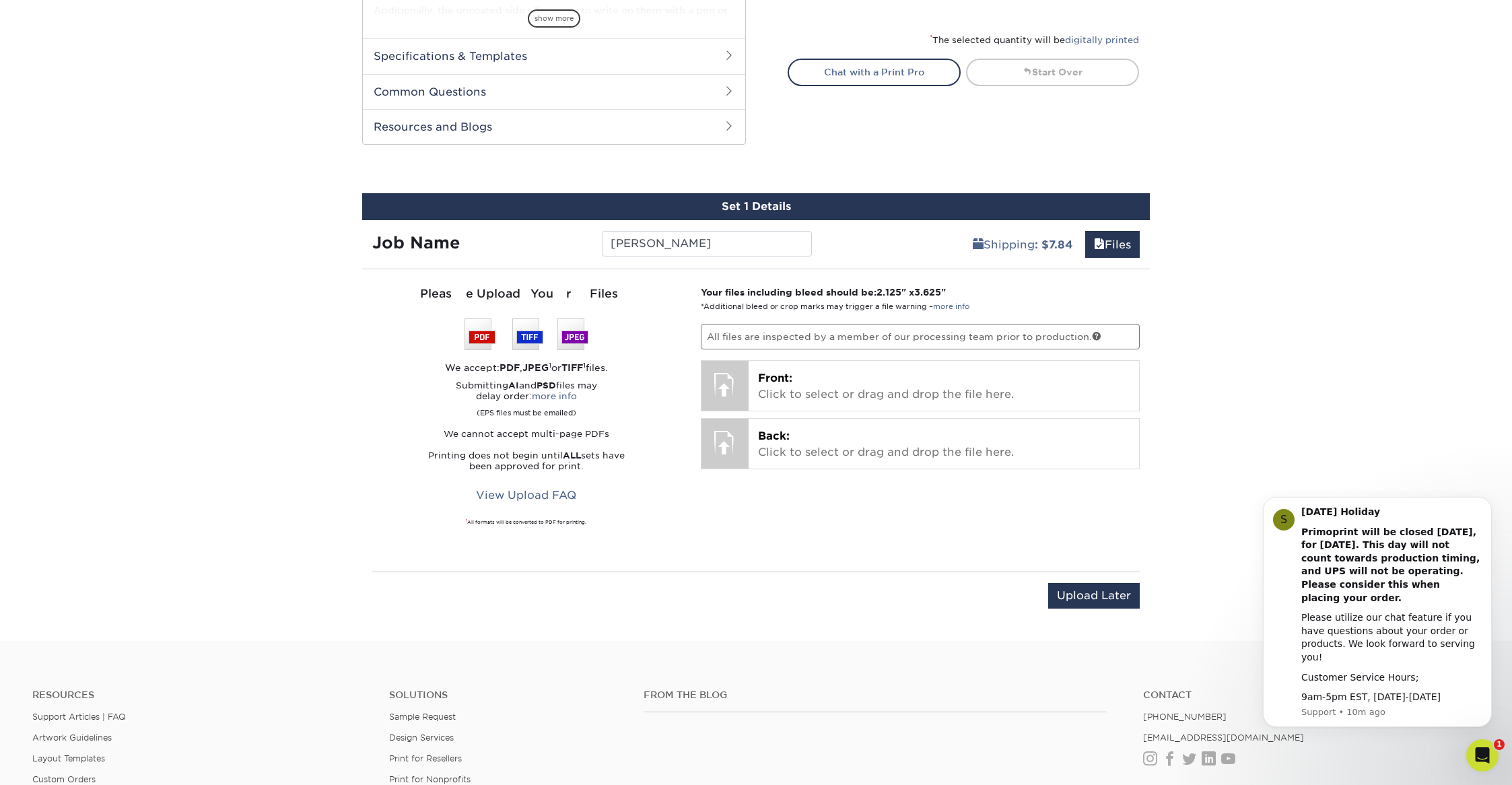
scroll to position [647, 0]
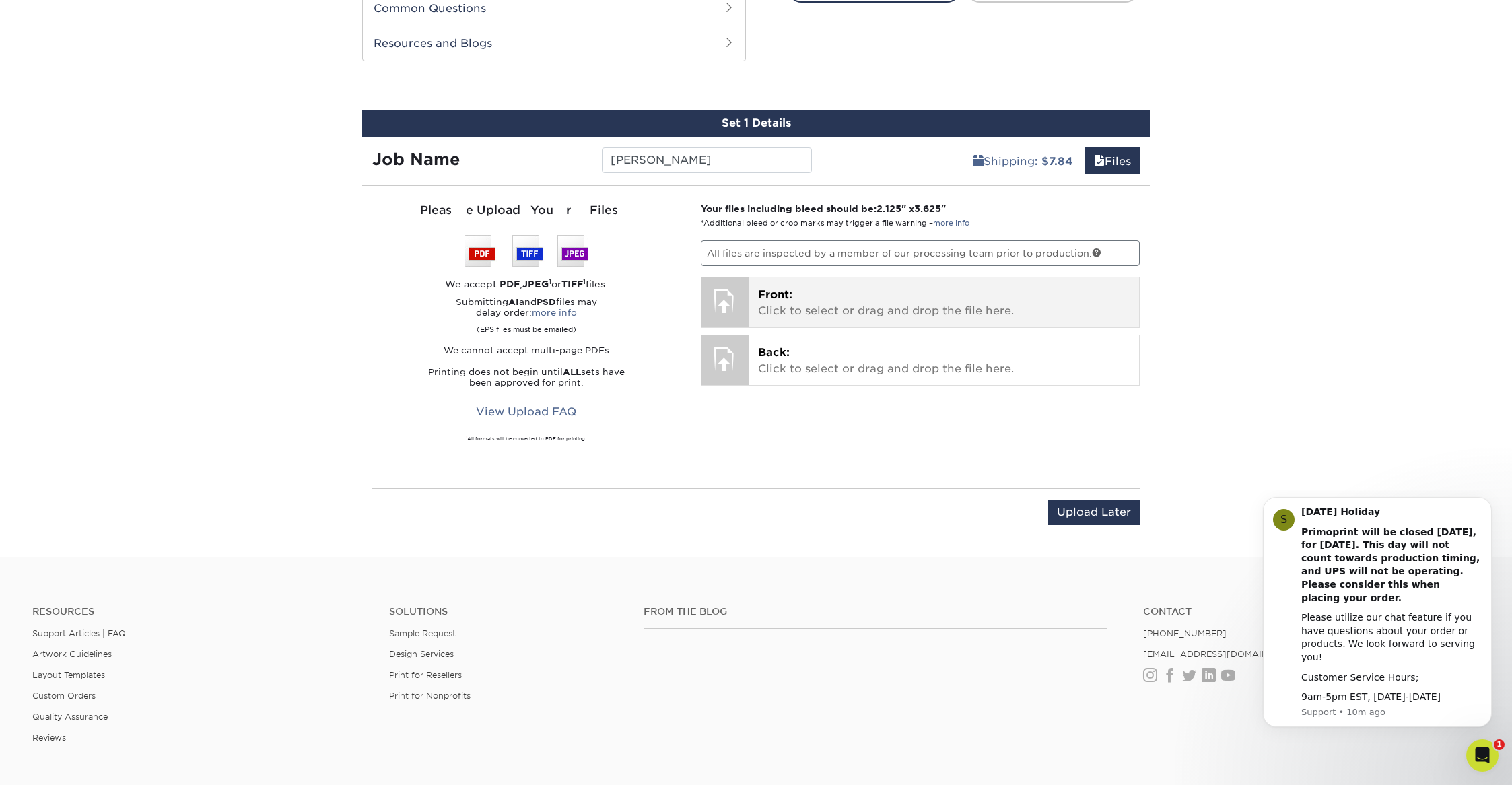
click at [726, 300] on div at bounding box center [726, 301] width 47 height 47
click at [779, 301] on span "Front:" at bounding box center [774, 294] width 34 height 13
click at [800, 310] on p "Front: Click to select or drag and drop the file here." at bounding box center [943, 302] width 372 height 32
click at [769, 287] on p "Front: Click to select or drag and drop the file here." at bounding box center [943, 302] width 372 height 32
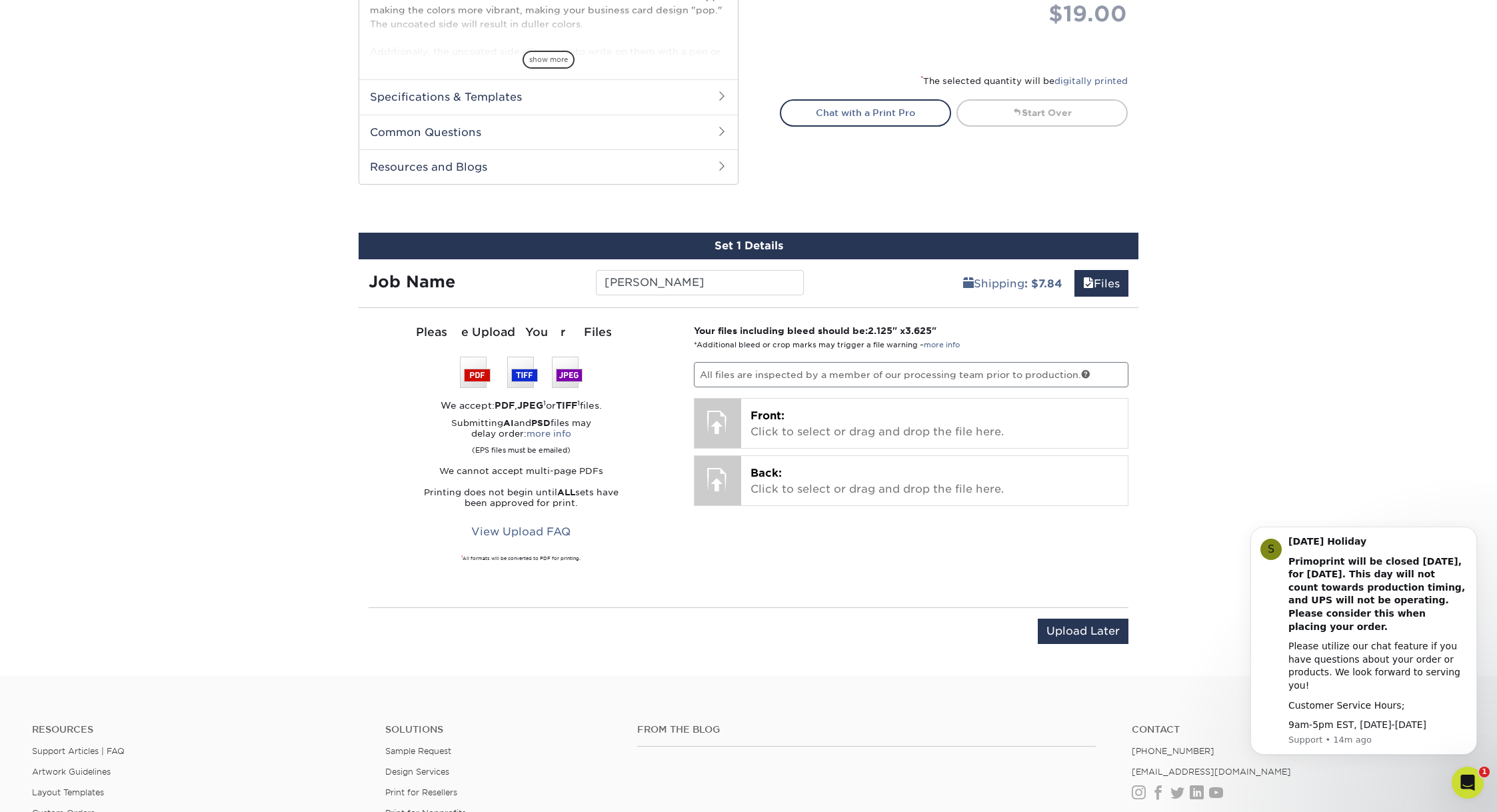
scroll to position [517, 0]
